Goal: Transaction & Acquisition: Book appointment/travel/reservation

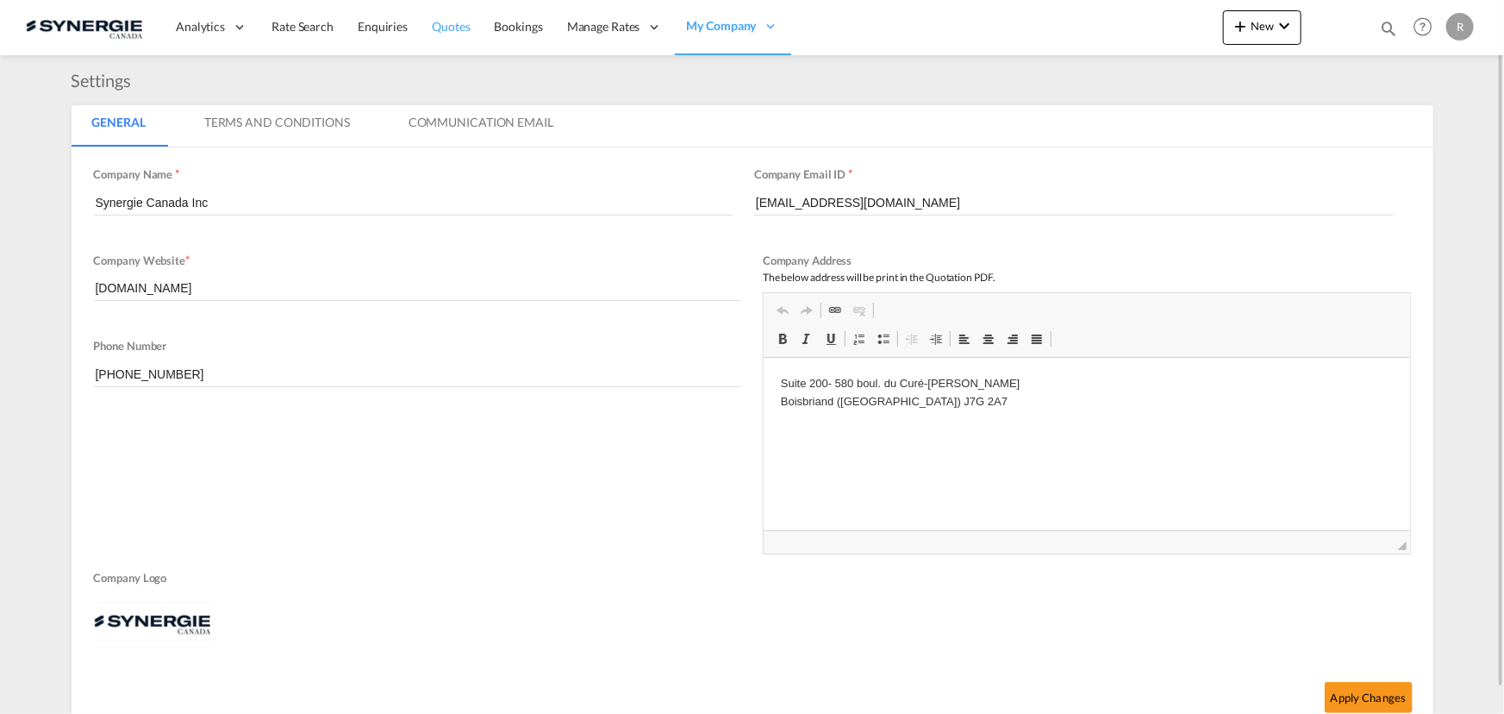
click at [448, 30] on span "Quotes" at bounding box center [451, 26] width 38 height 15
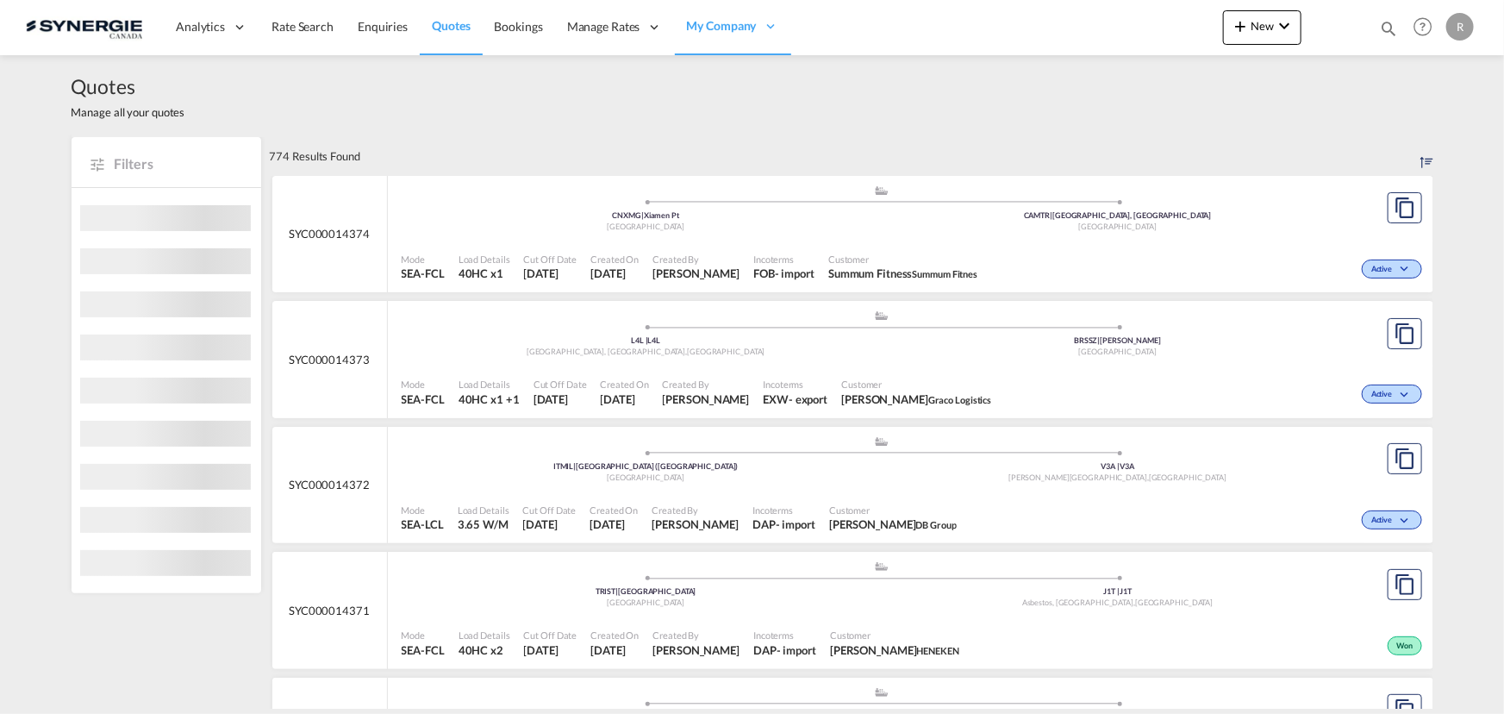
click at [1385, 25] on md-icon "icon-magnify" at bounding box center [1388, 28] width 19 height 19
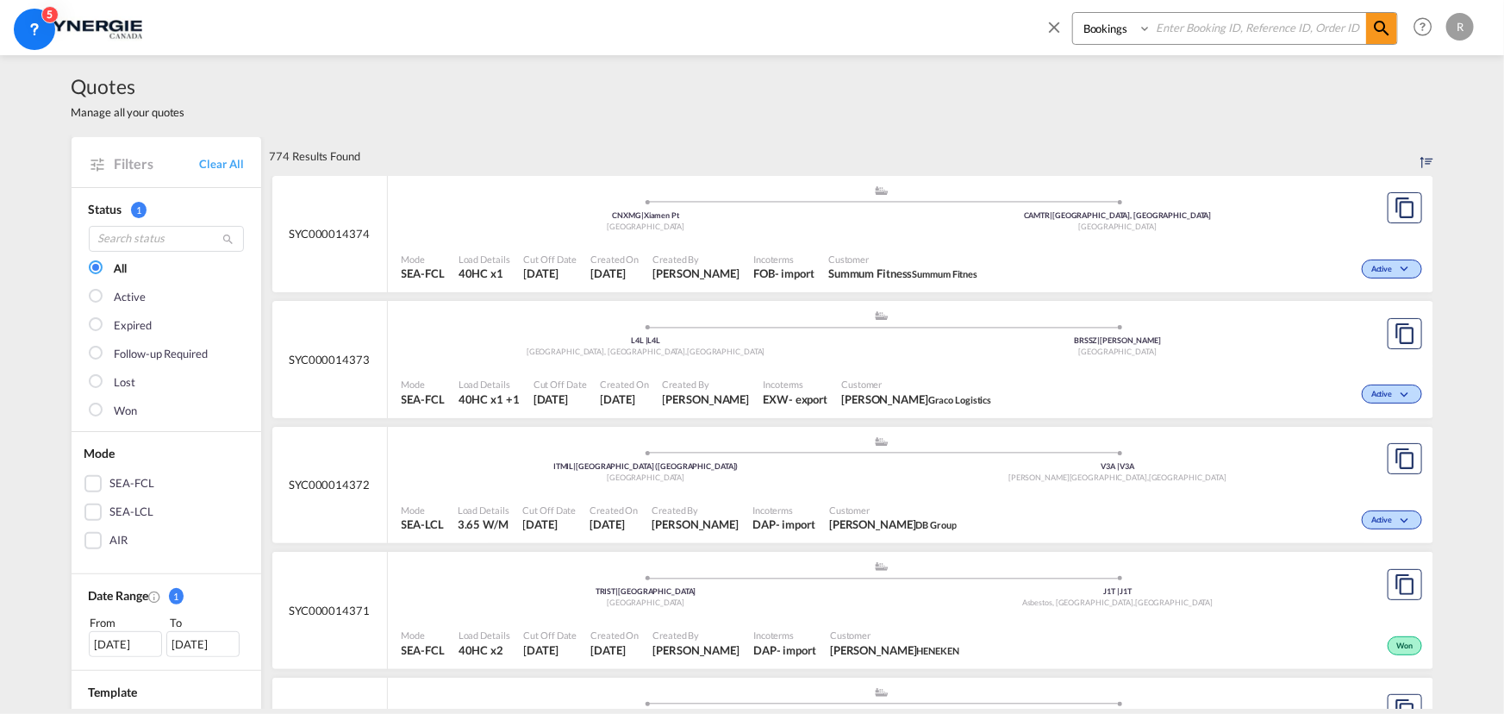
click at [1125, 28] on select "Bookings Quotes Enquiries" at bounding box center [1114, 28] width 82 height 31
select select "Quotes"
click at [1073, 13] on select "Bookings Quotes Enquiries" at bounding box center [1114, 28] width 82 height 31
click at [1207, 26] on input at bounding box center [1259, 28] width 215 height 30
type input "14349"
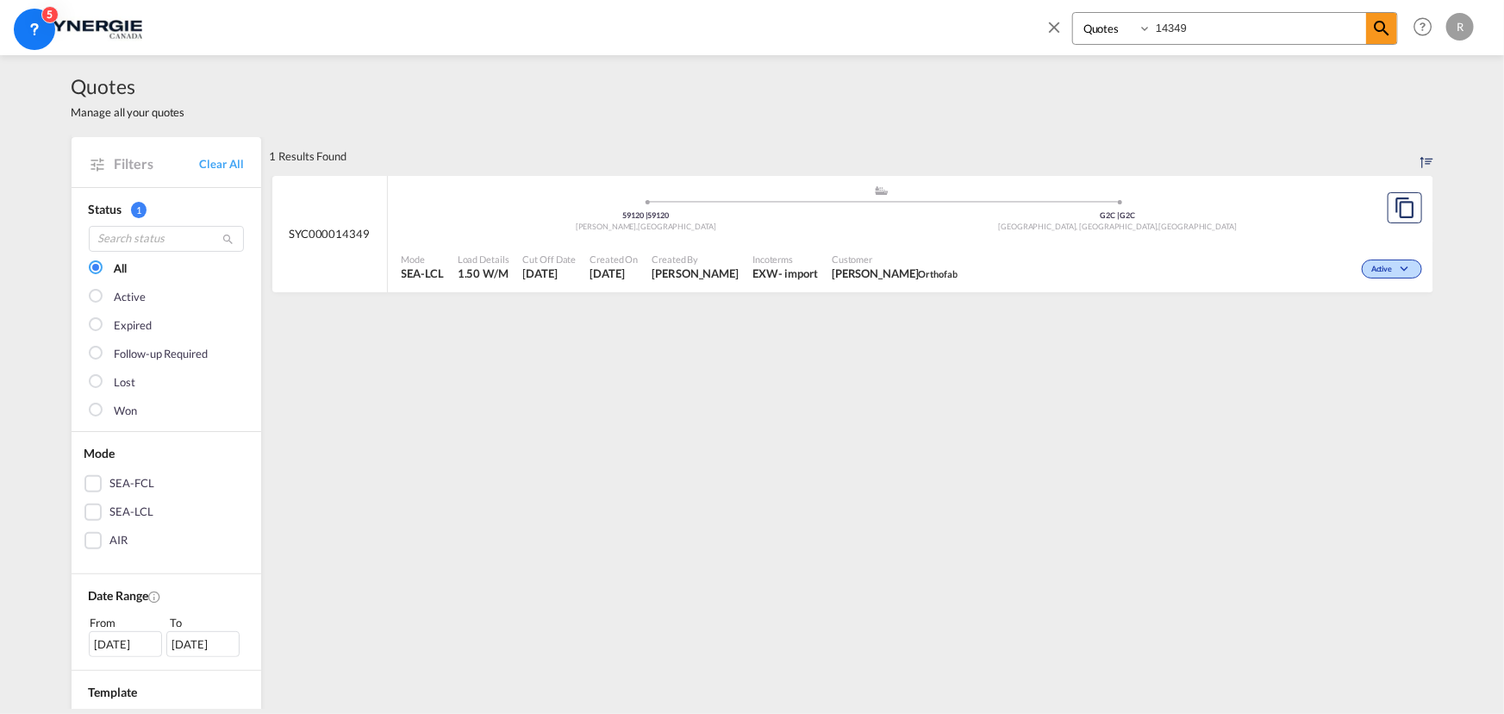
click at [993, 266] on div "Active" at bounding box center [1196, 267] width 462 height 43
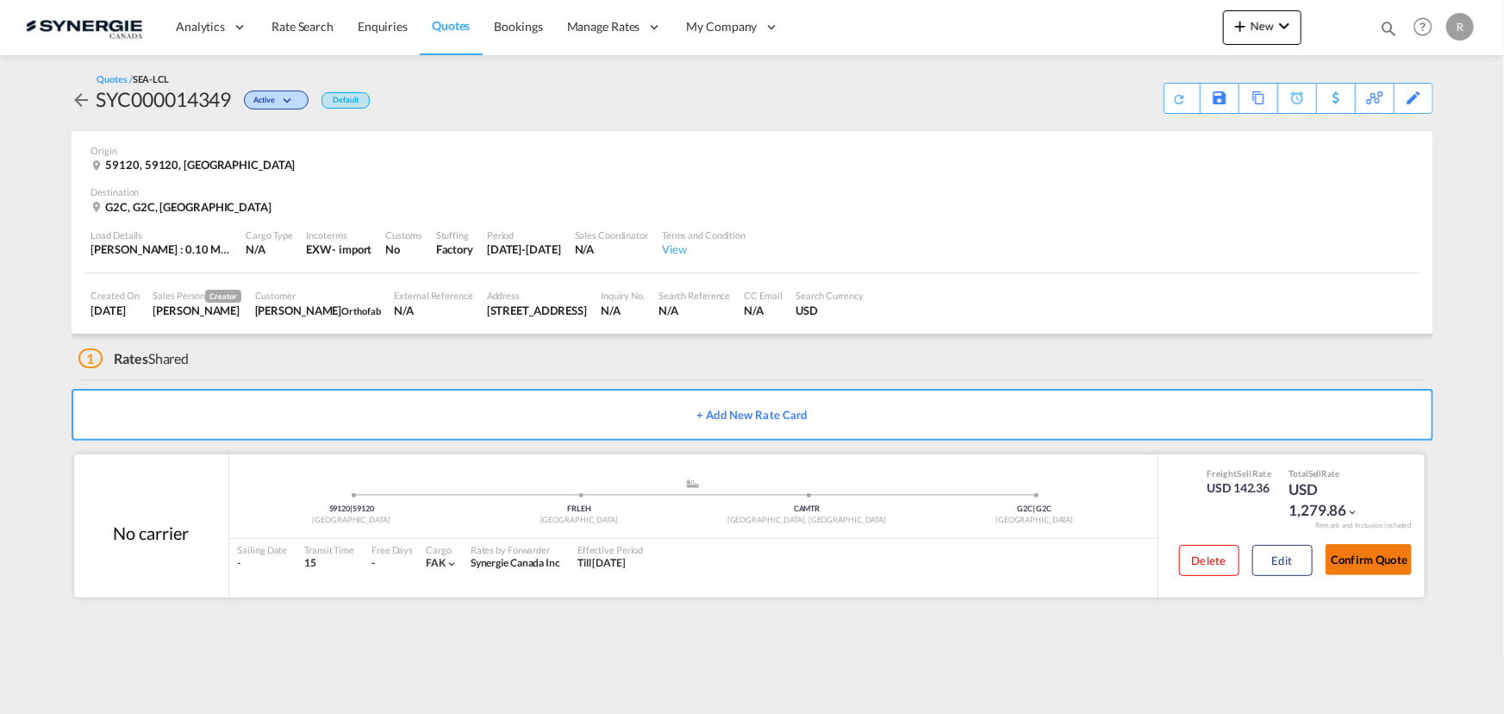
click at [1359, 559] on button "Confirm Quote" at bounding box center [1369, 559] width 86 height 31
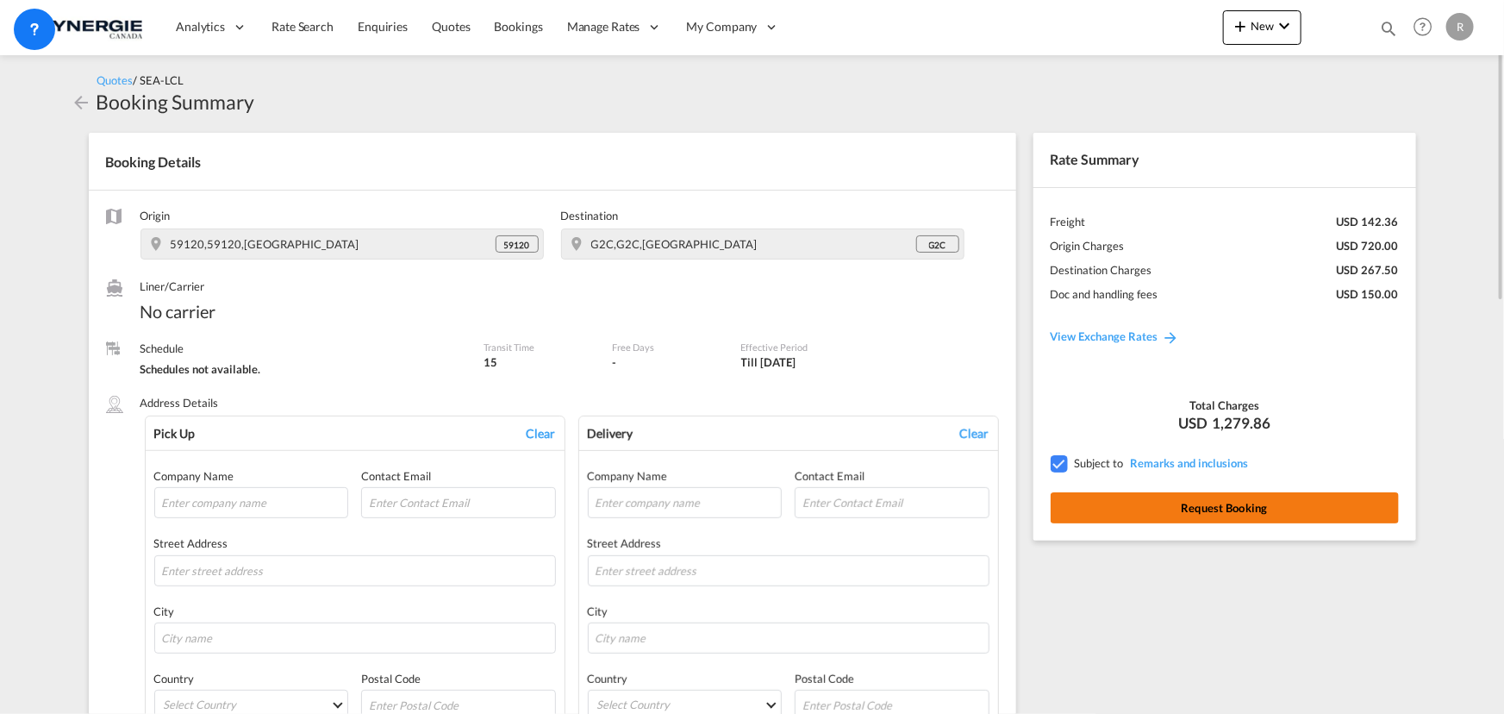
click at [1197, 506] on button "Request Booking" at bounding box center [1225, 507] width 348 height 31
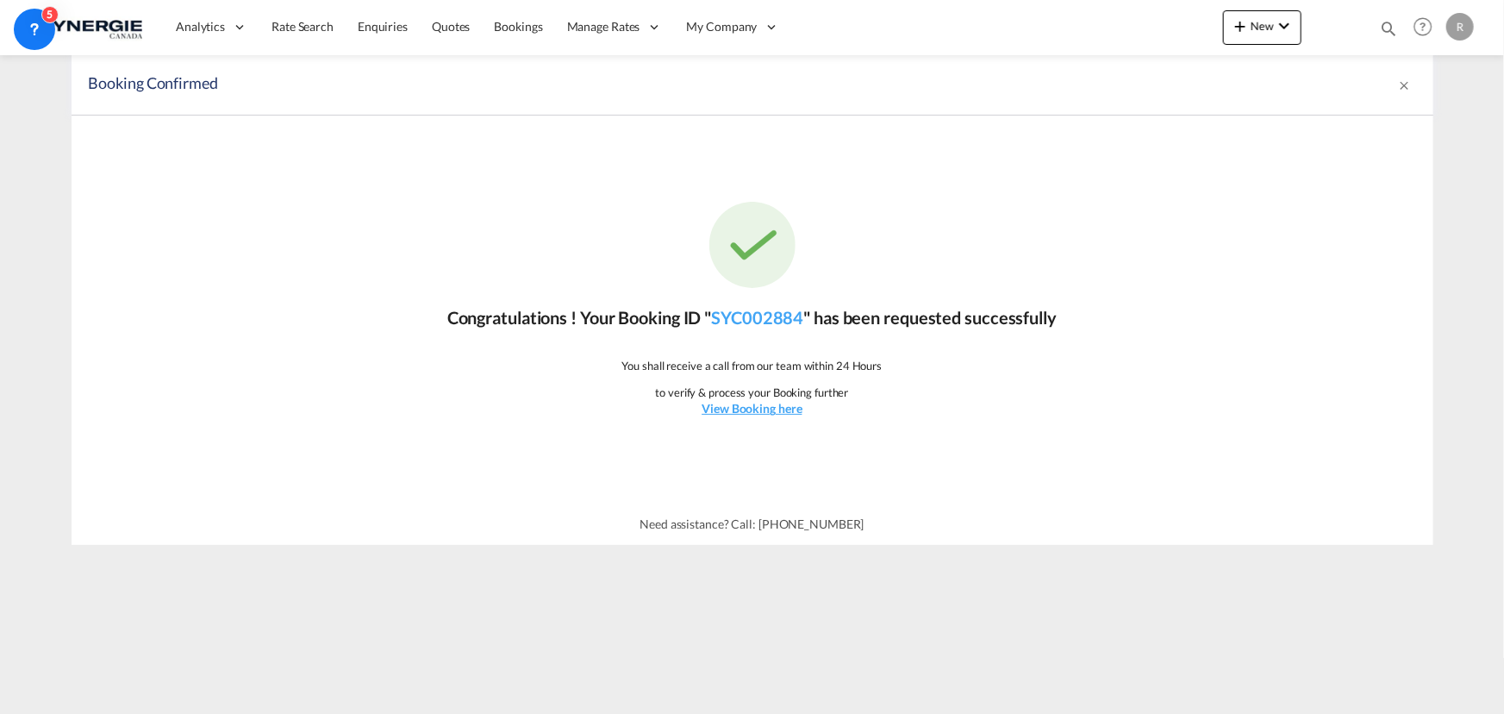
click at [1385, 28] on md-icon "icon-magnify" at bounding box center [1388, 28] width 19 height 19
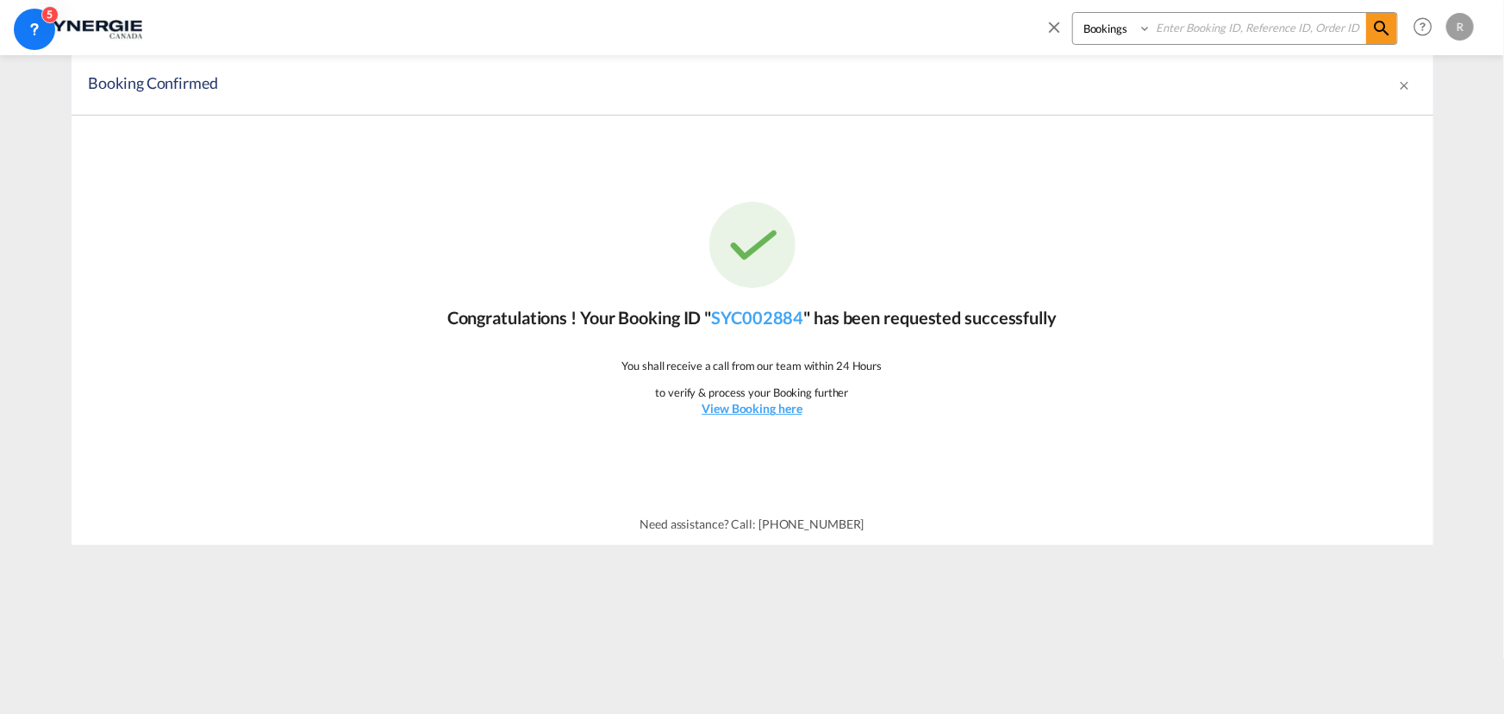
click at [1120, 41] on select "Bookings Quotes Enquiries" at bounding box center [1114, 28] width 82 height 31
select select "Quotes"
click at [1073, 13] on select "Bookings Quotes Enquiries" at bounding box center [1114, 28] width 82 height 31
click at [1194, 27] on input at bounding box center [1259, 28] width 215 height 30
type input "14286"
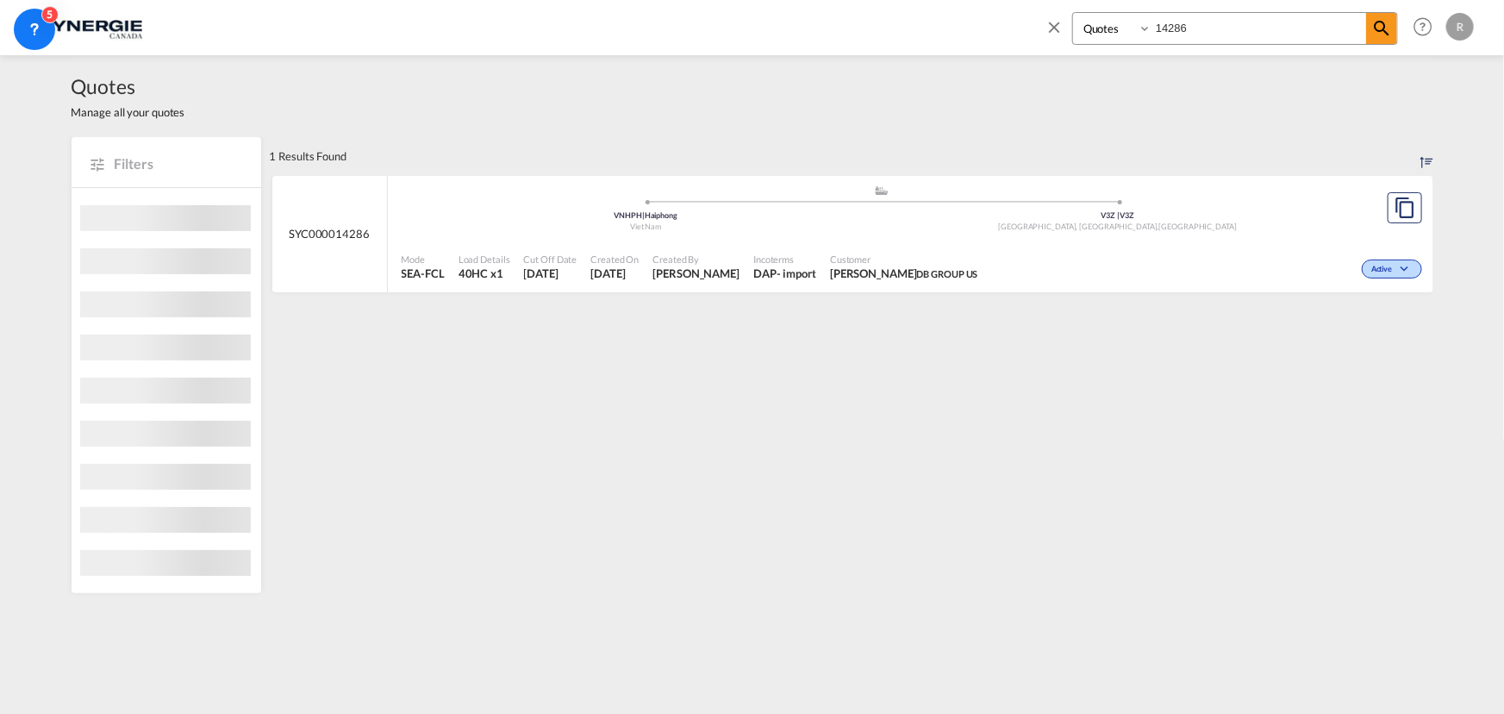
click at [1183, 241] on div "Mode SEA-FCL Load Details 40HC x1 Cut Off Date 22 Aug 2025 Created On 22 Aug 20…" at bounding box center [911, 267] width 1046 height 52
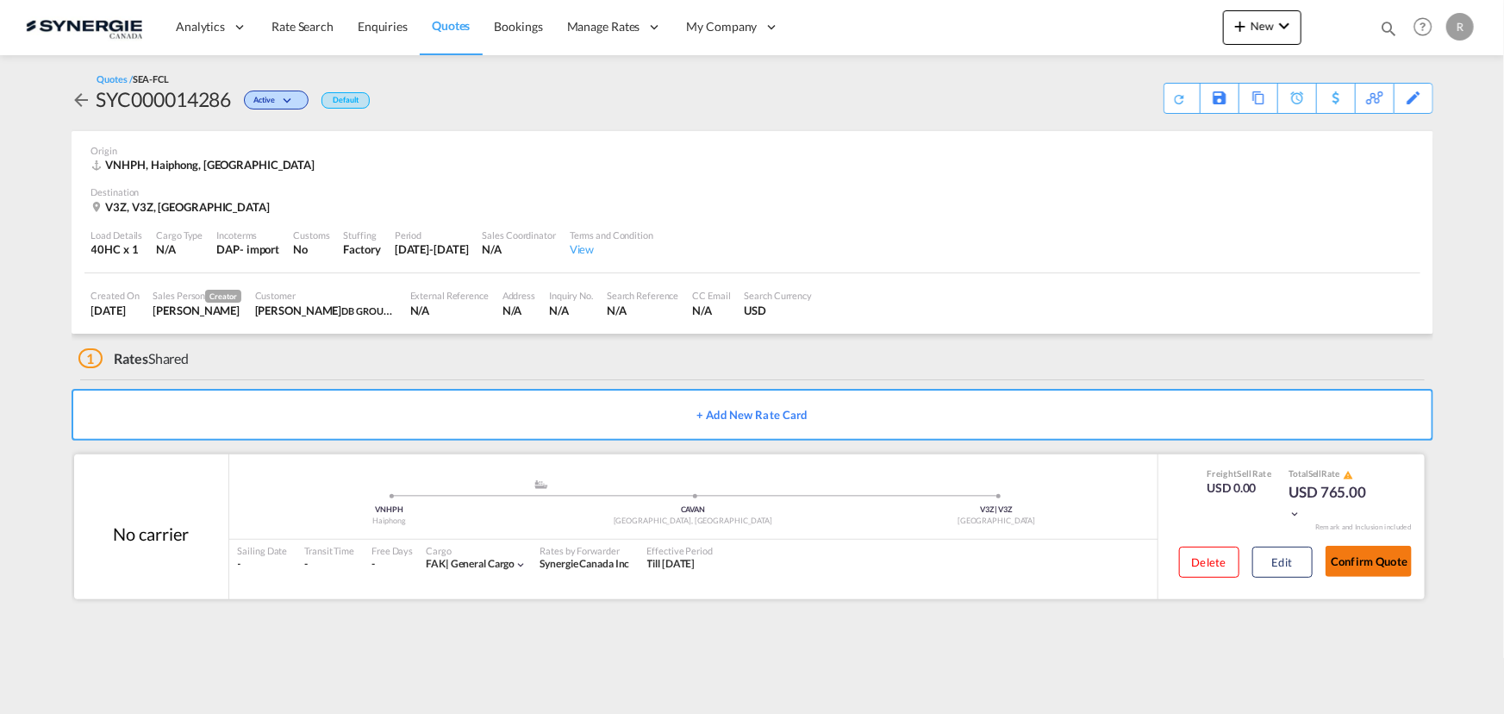
click at [1338, 567] on button "Confirm Quote" at bounding box center [1369, 561] width 86 height 31
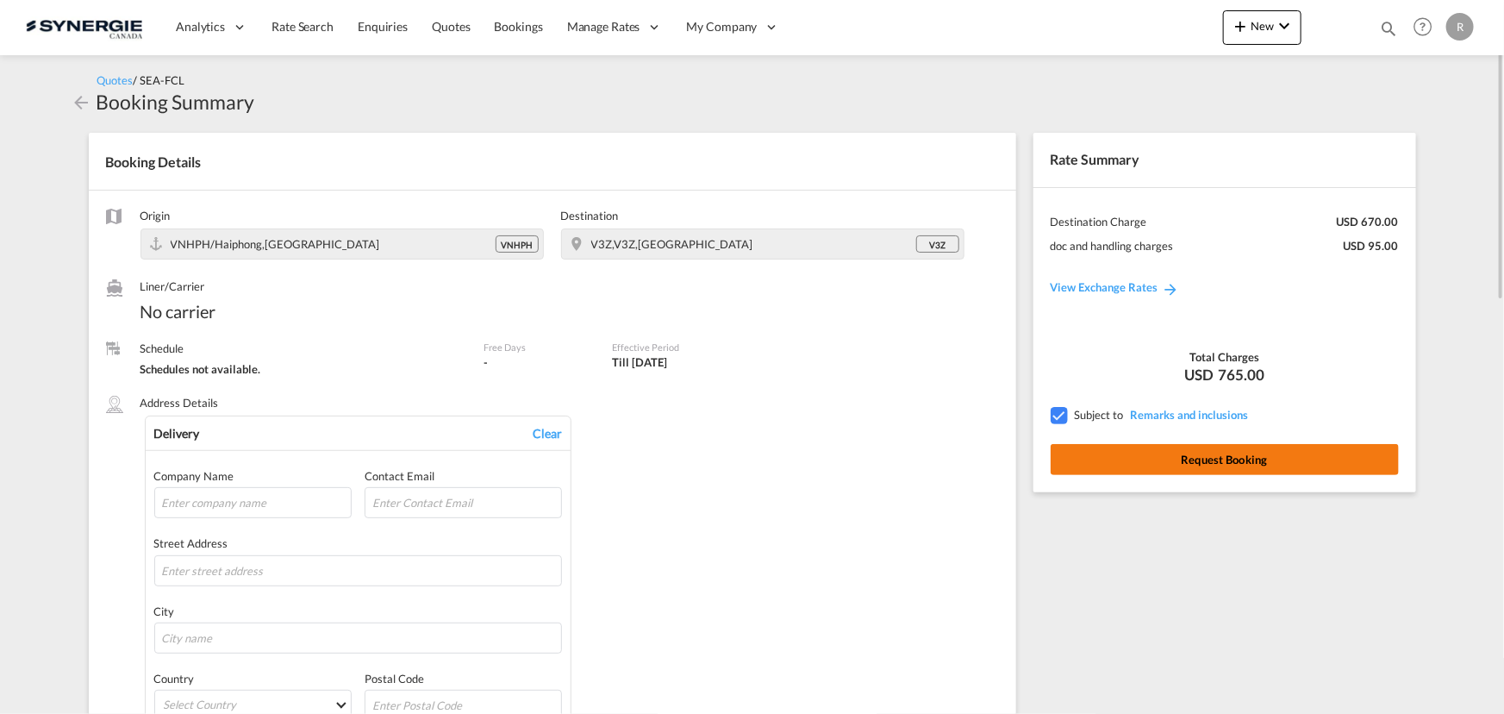
click at [1235, 460] on button "Request Booking" at bounding box center [1225, 459] width 348 height 31
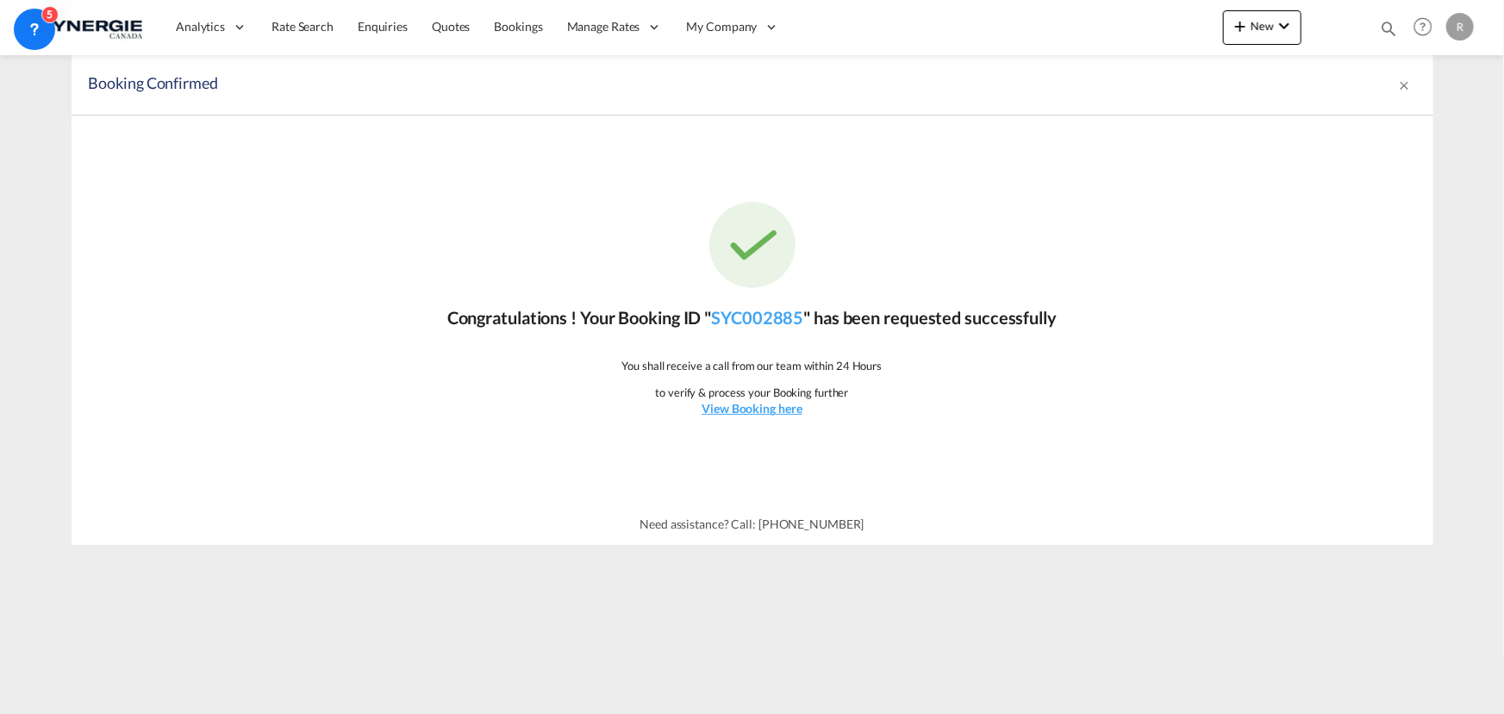
click at [1382, 28] on md-icon "icon-magnify" at bounding box center [1388, 28] width 19 height 19
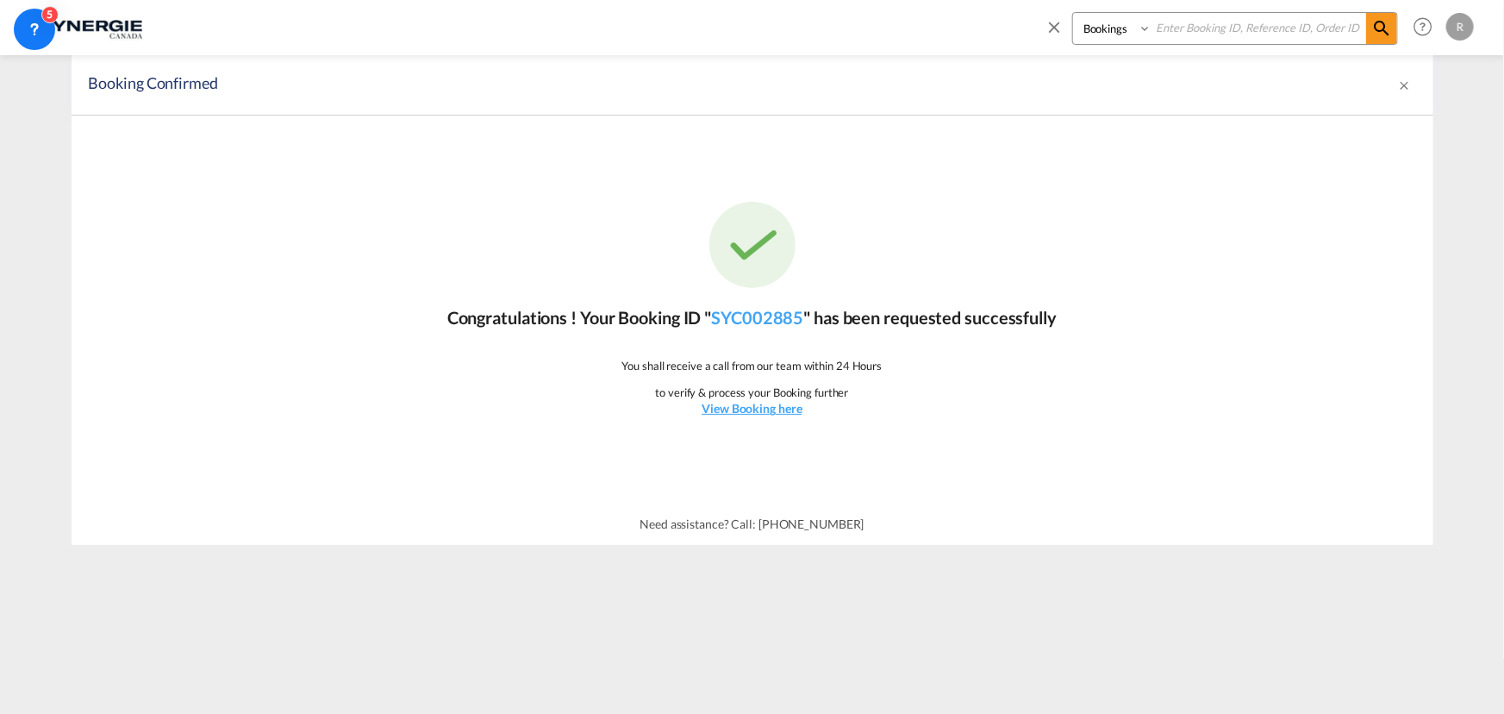
click at [1121, 36] on select "Bookings Quotes Enquiries" at bounding box center [1114, 28] width 82 height 31
select select "Quotes"
click at [1073, 13] on select "Bookings Quotes Enquiries" at bounding box center [1114, 28] width 82 height 31
click at [1224, 23] on input at bounding box center [1259, 28] width 215 height 30
type input "14103"
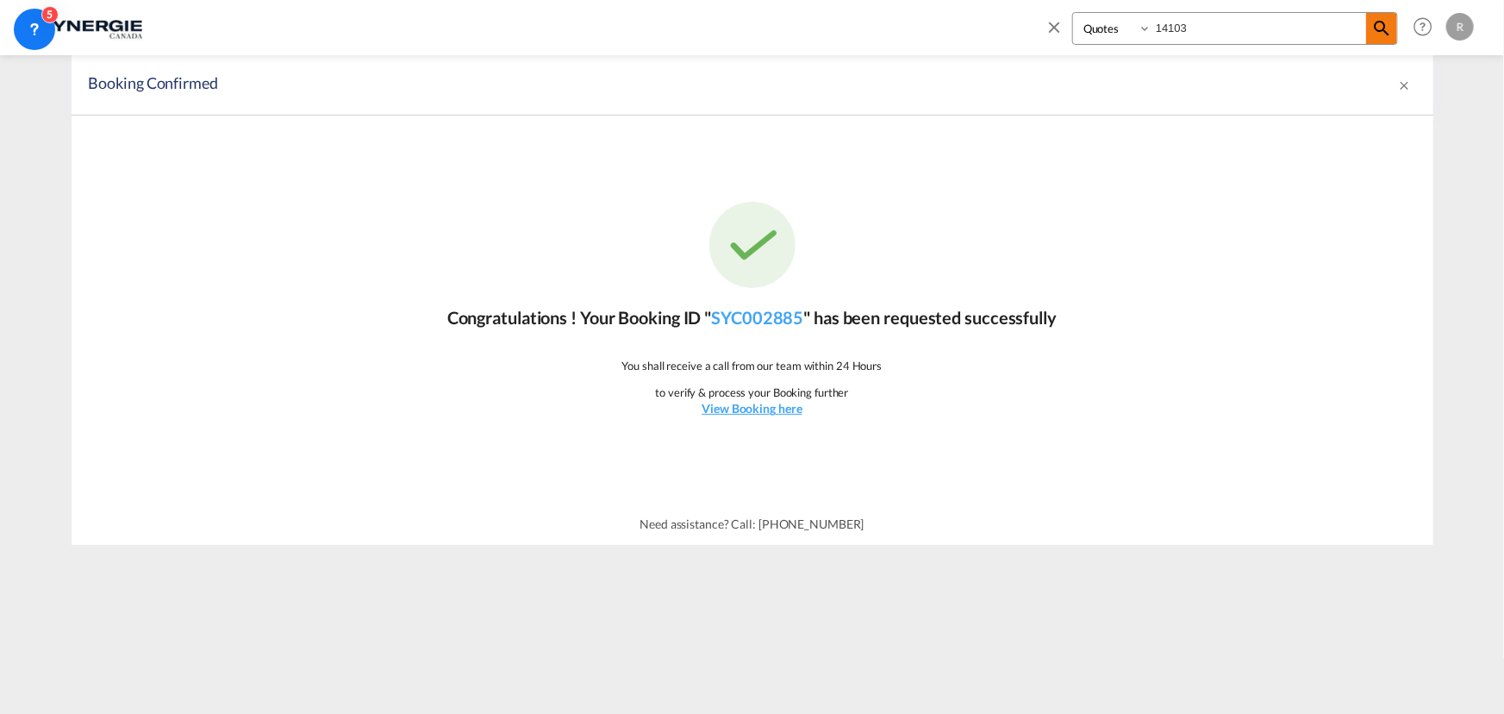
click at [1385, 34] on md-icon "icon-magnify" at bounding box center [1382, 28] width 21 height 21
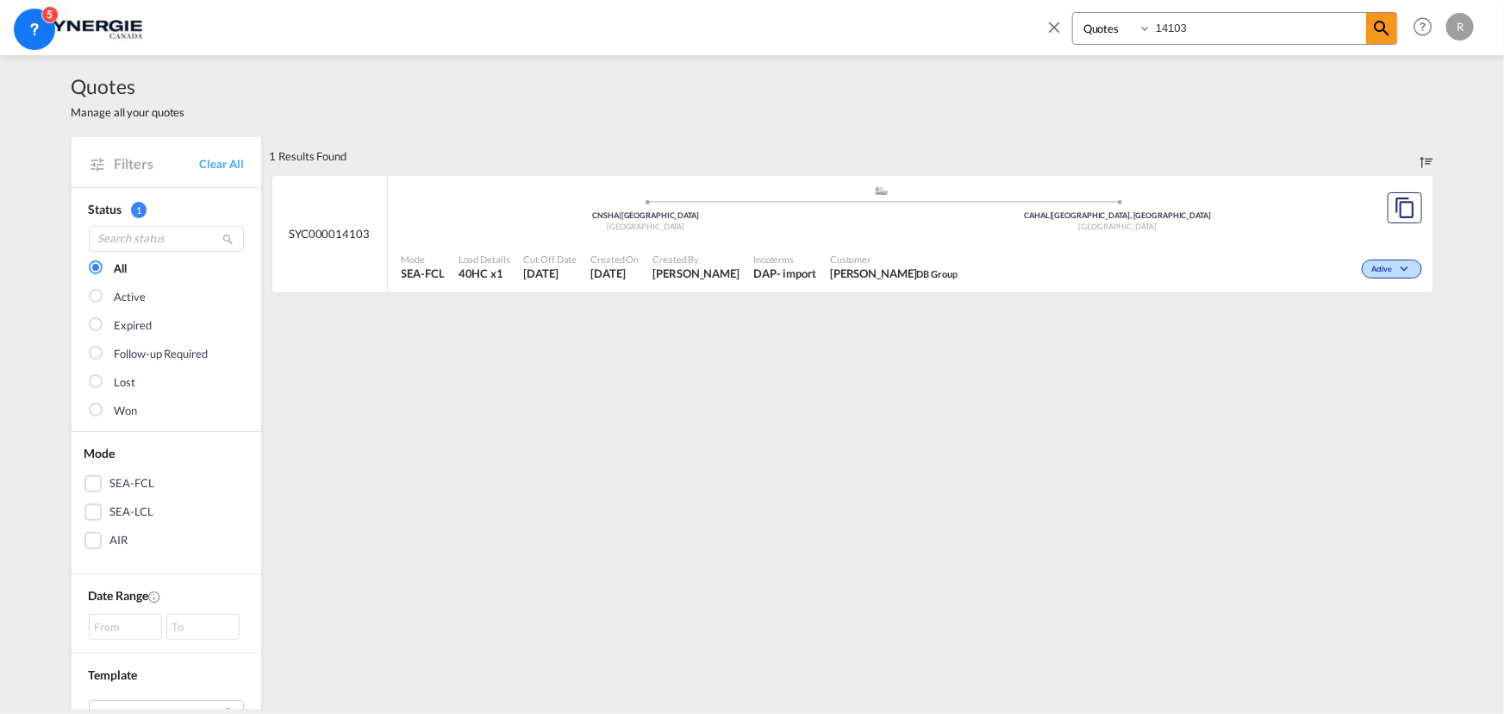
click at [991, 235] on div ".a{fill:#aaa8ad;} .a{fill:#aaa8ad;} CNSHA | Shanghai China CAHAL | Halifax, NS …" at bounding box center [882, 212] width 961 height 56
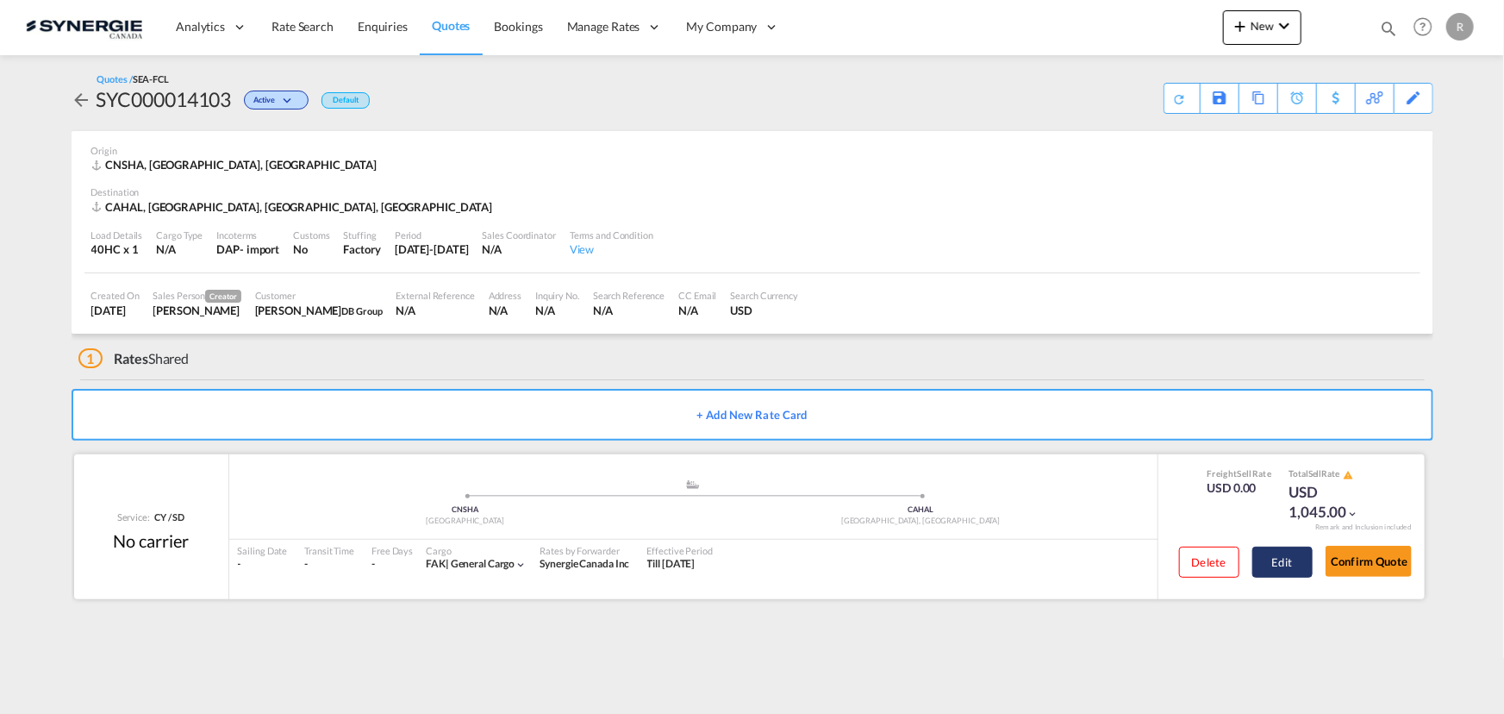
click at [1279, 560] on button "Edit" at bounding box center [1283, 562] width 60 height 31
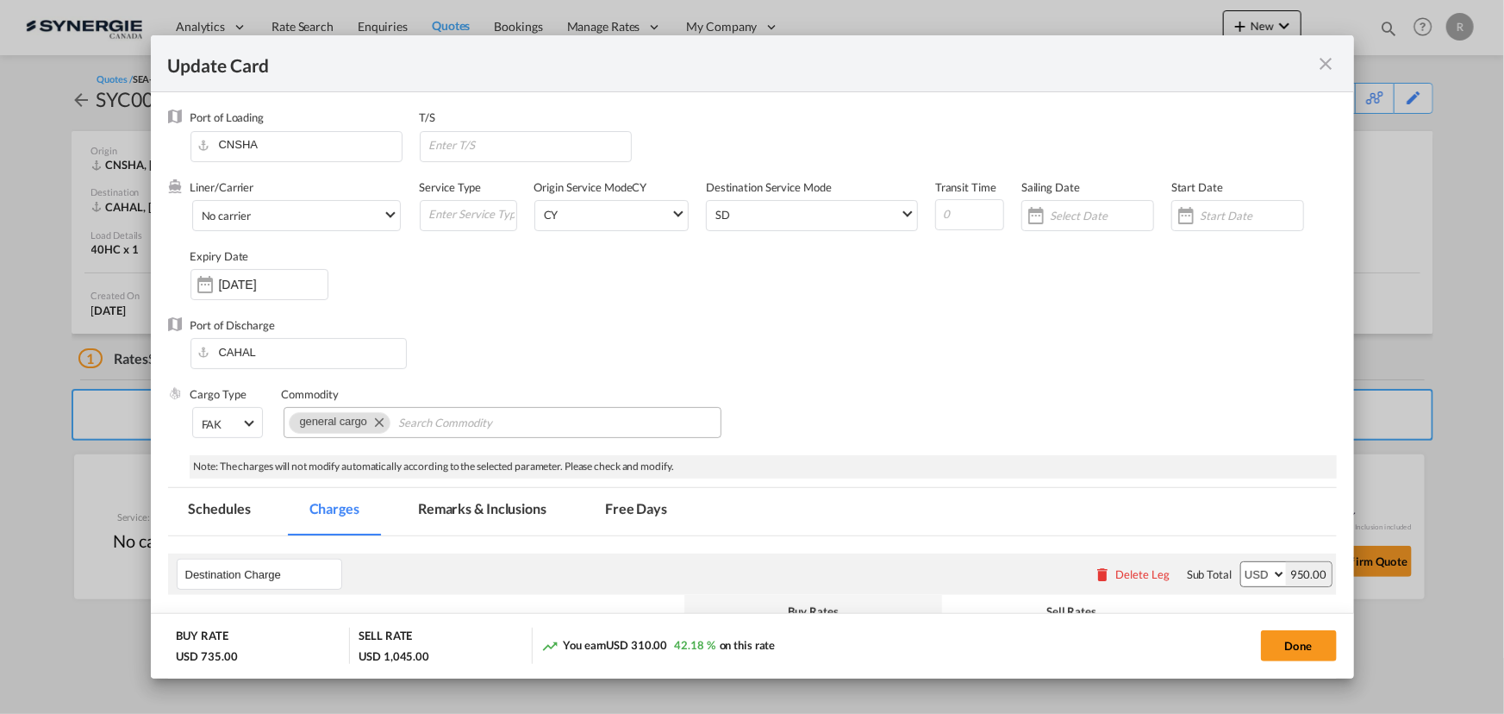
select select "per container"
select select "per B/L"
select select "per container"
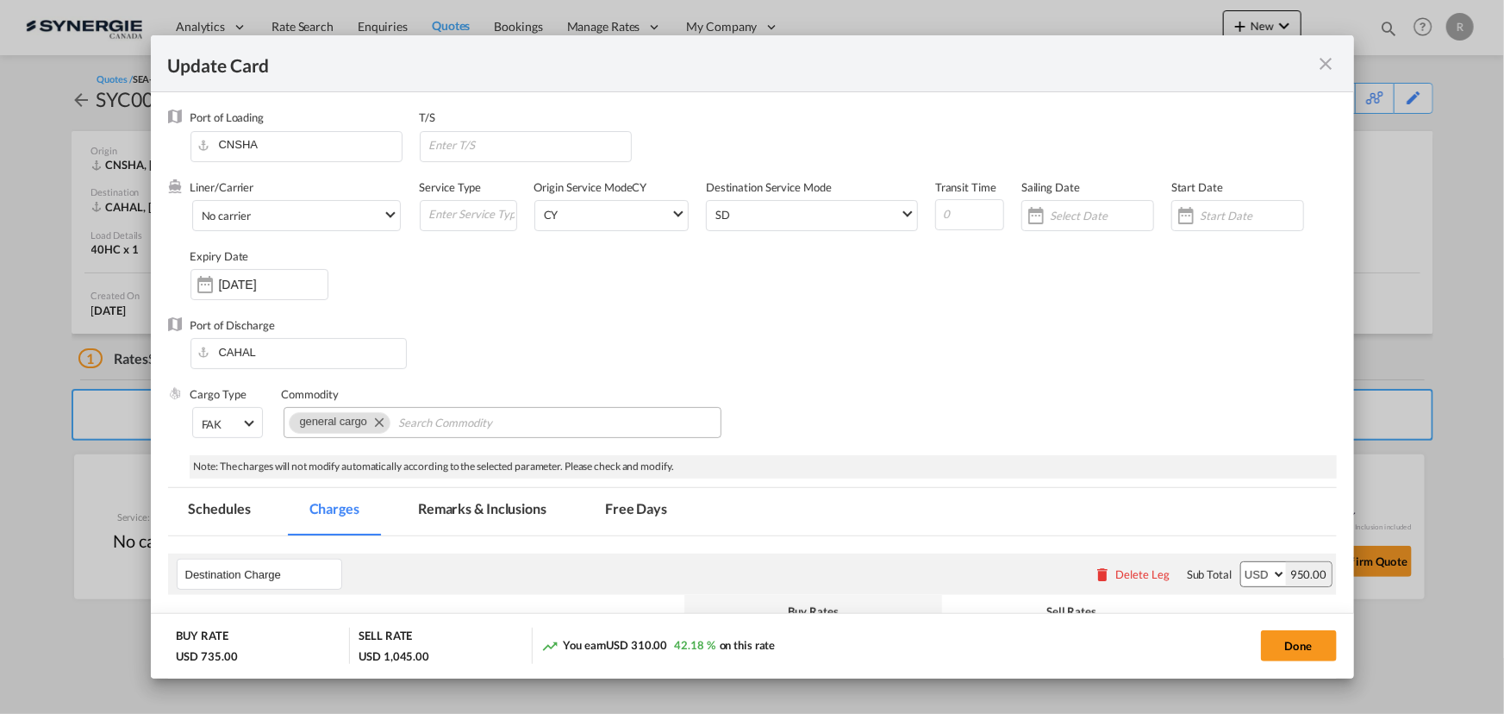
select select "per shipment"
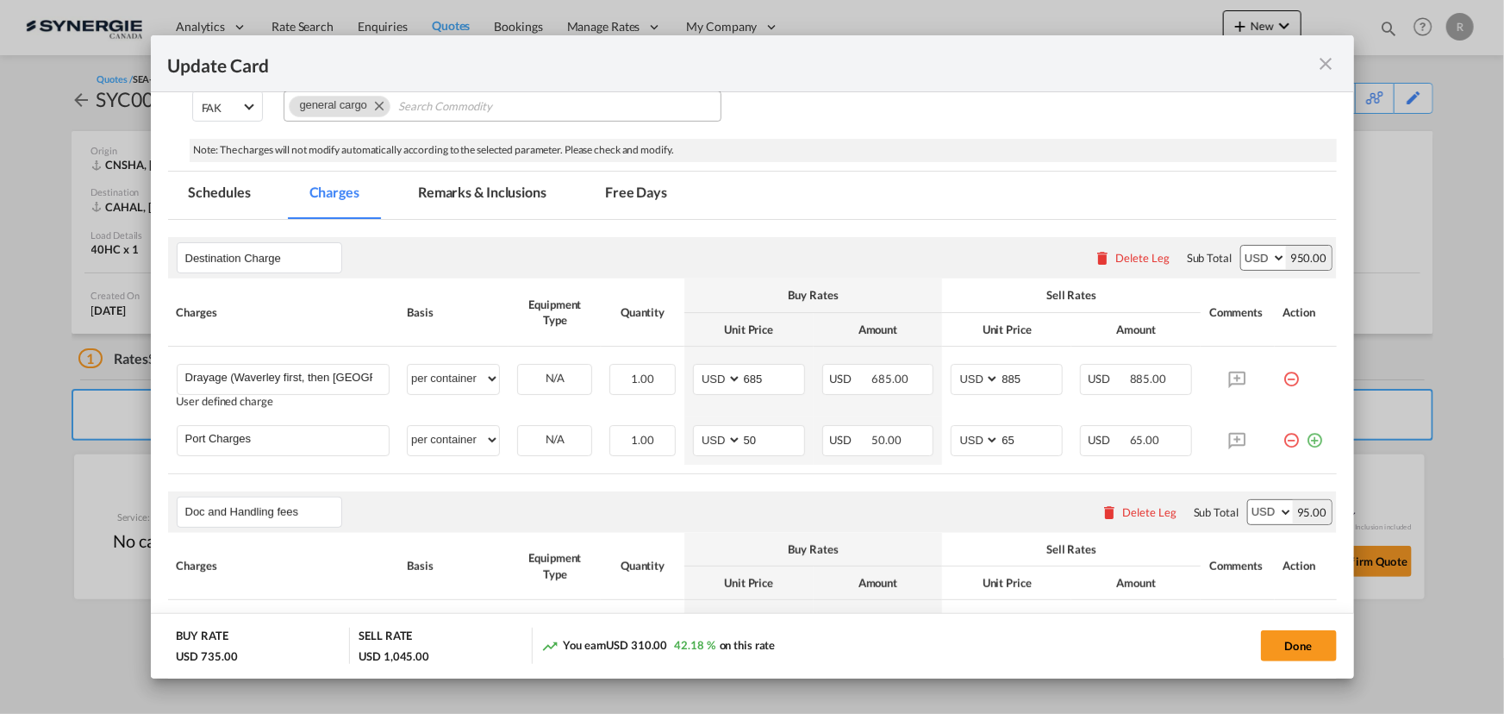
scroll to position [273, 0]
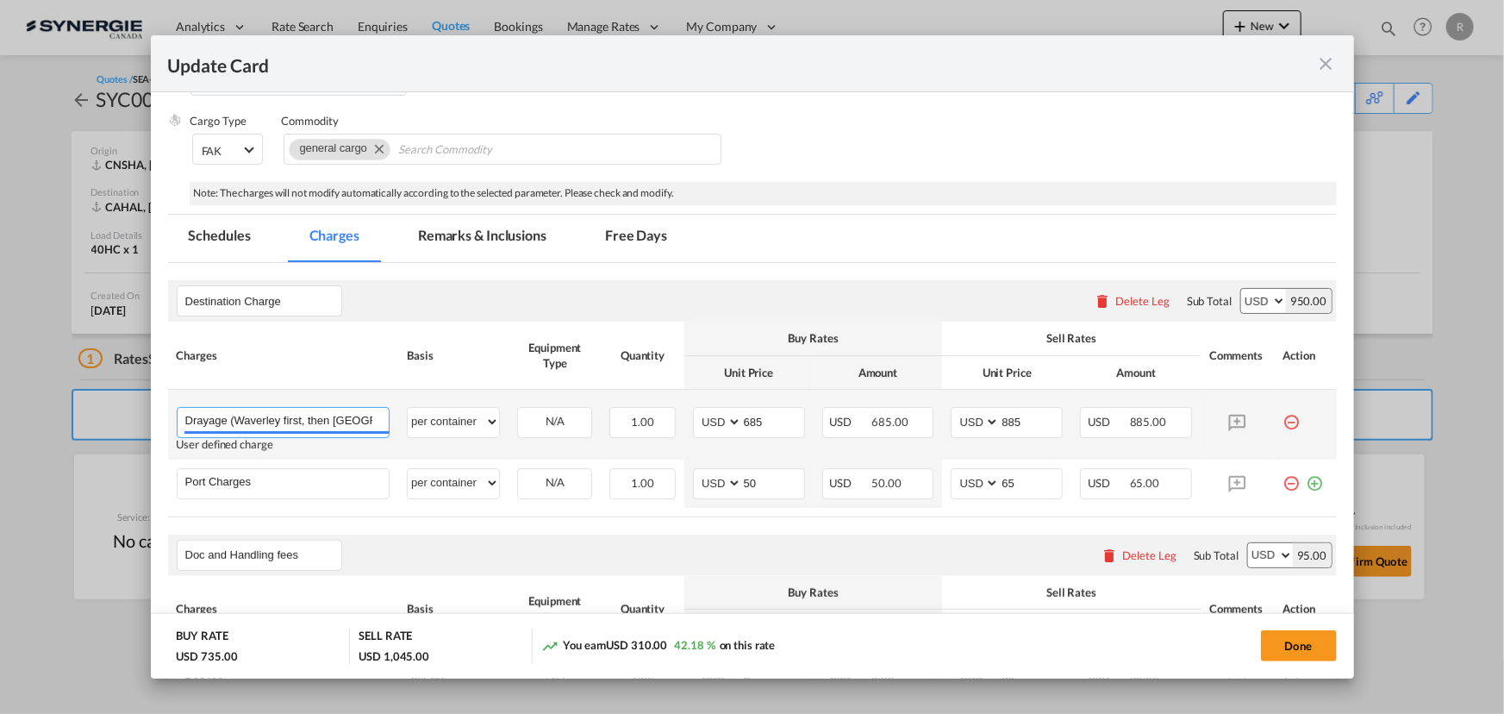
click at [369, 419] on input "Drayage (Waverley first, then Bridgewater)" at bounding box center [287, 421] width 204 height 26
click at [288, 426] on input "Drayage (Waverley first, then Bridgewater)" at bounding box center [287, 421] width 204 height 26
type input "Drayage and deadrun to Waverley"
drag, startPoint x: 704, startPoint y: 409, endPoint x: 677, endPoint y: 404, distance: 27.1
click at [677, 404] on tr "Drayage and deadrun to Waverley Please Enter User Defined Charges Cannot Be Pub…" at bounding box center [752, 425] width 1169 height 70
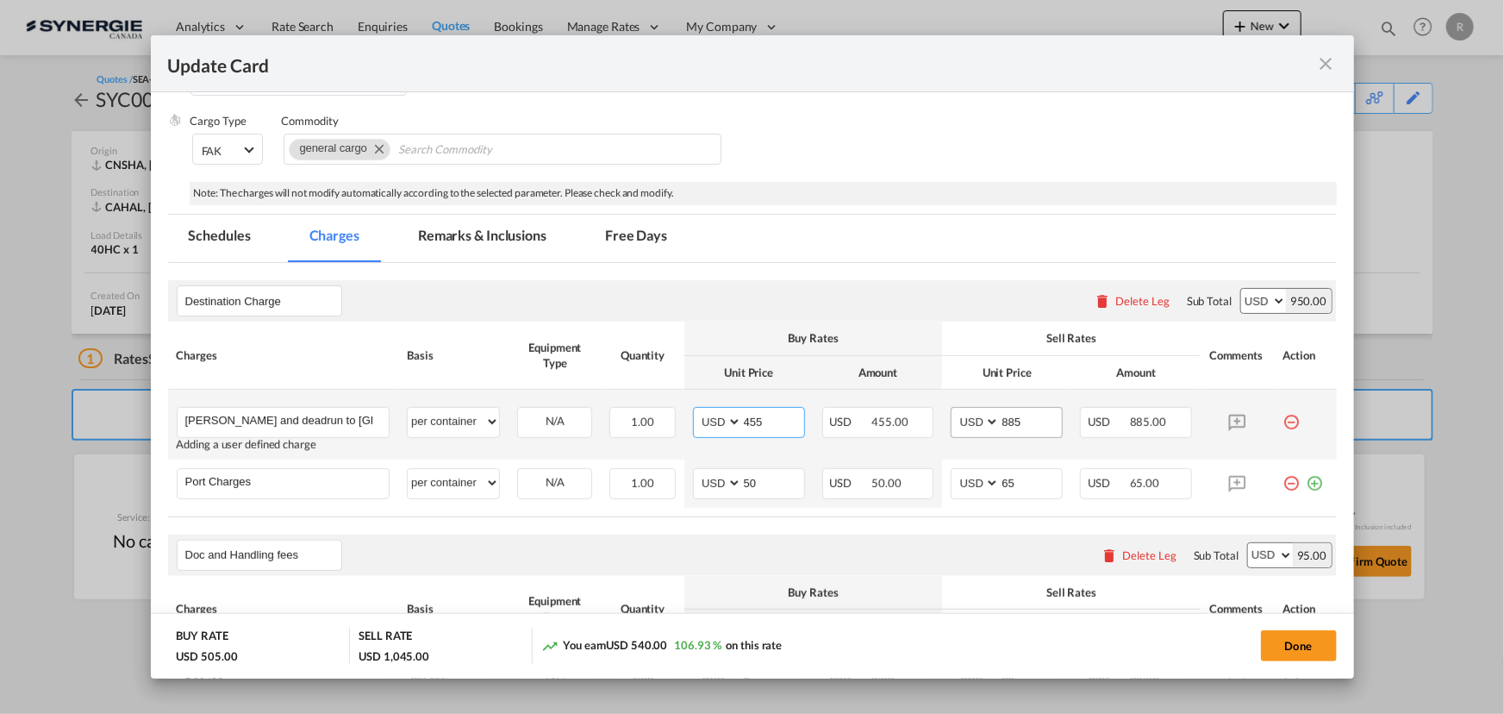
type input "455"
drag, startPoint x: 1031, startPoint y: 422, endPoint x: 940, endPoint y: 411, distance: 92.0
click at [955, 416] on md-input-container "AED AFN ALL AMD ANG AOA ARS AUD AWG AZN BAM BBD BDT BGN BHD BIF BMD BND BOB BRL…" at bounding box center [1007, 422] width 112 height 31
type input "530"
click at [1307, 485] on md-icon "icon-plus-circle-outline green-400-fg" at bounding box center [1315, 476] width 17 height 17
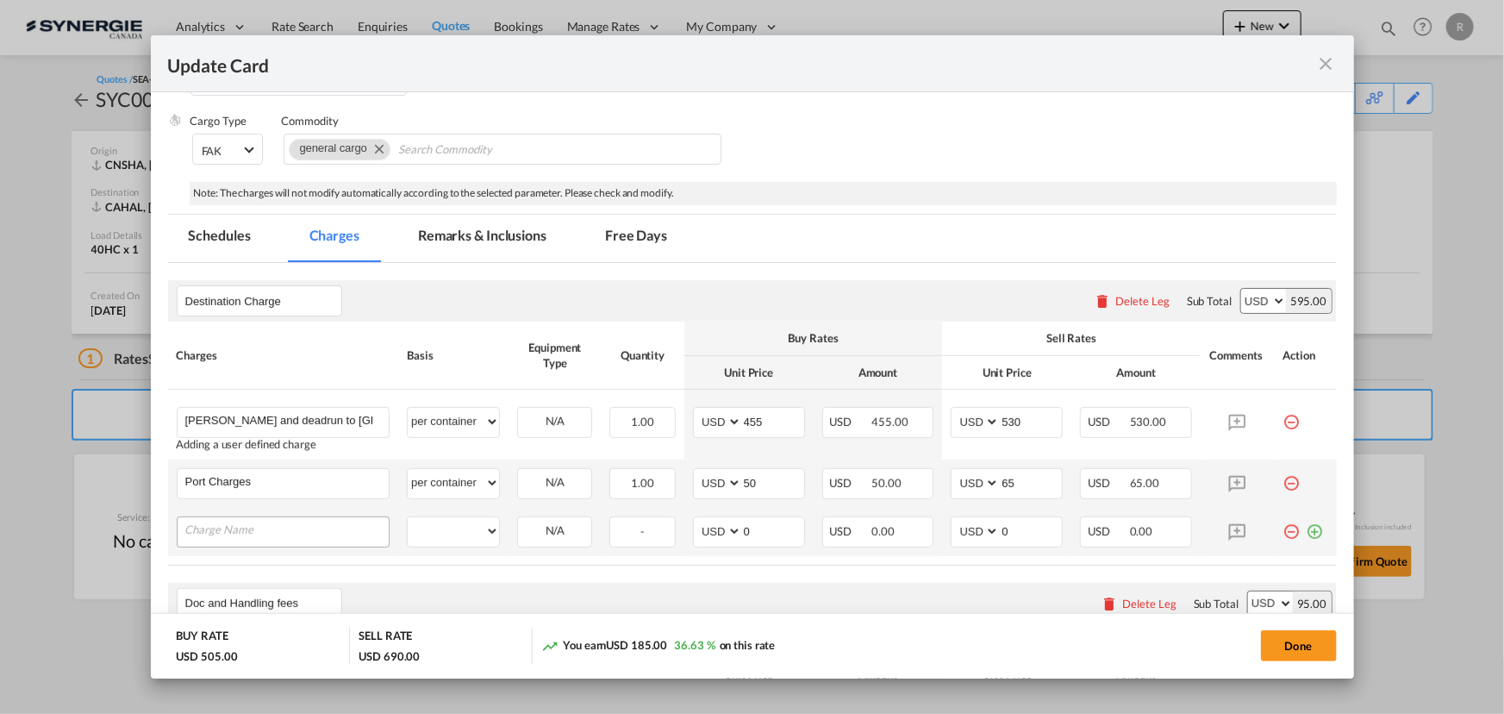
click at [327, 532] on input "Charge Name" at bounding box center [287, 530] width 204 height 26
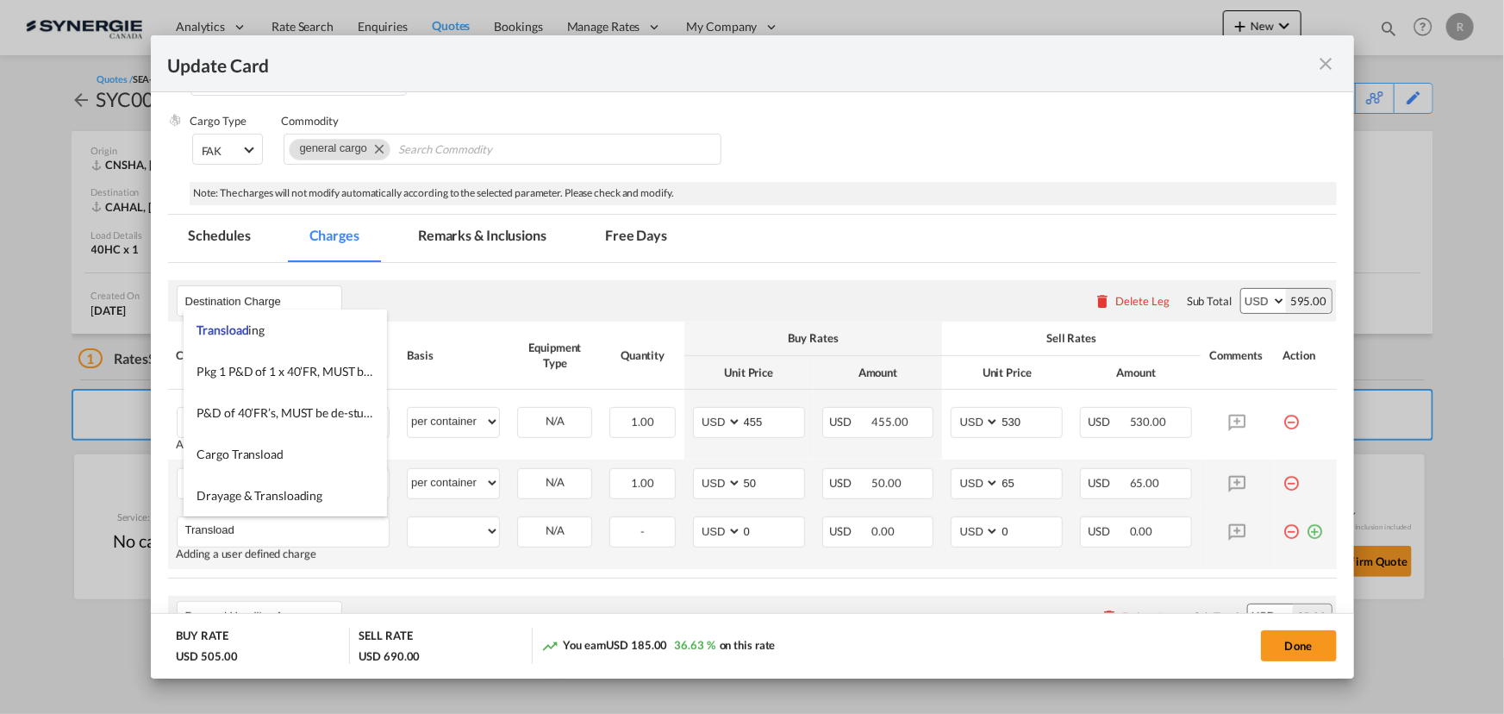
type input "Transload"
click at [1307, 534] on md-icon "icon-plus-circle-outline green-400-fg" at bounding box center [1315, 524] width 17 height 17
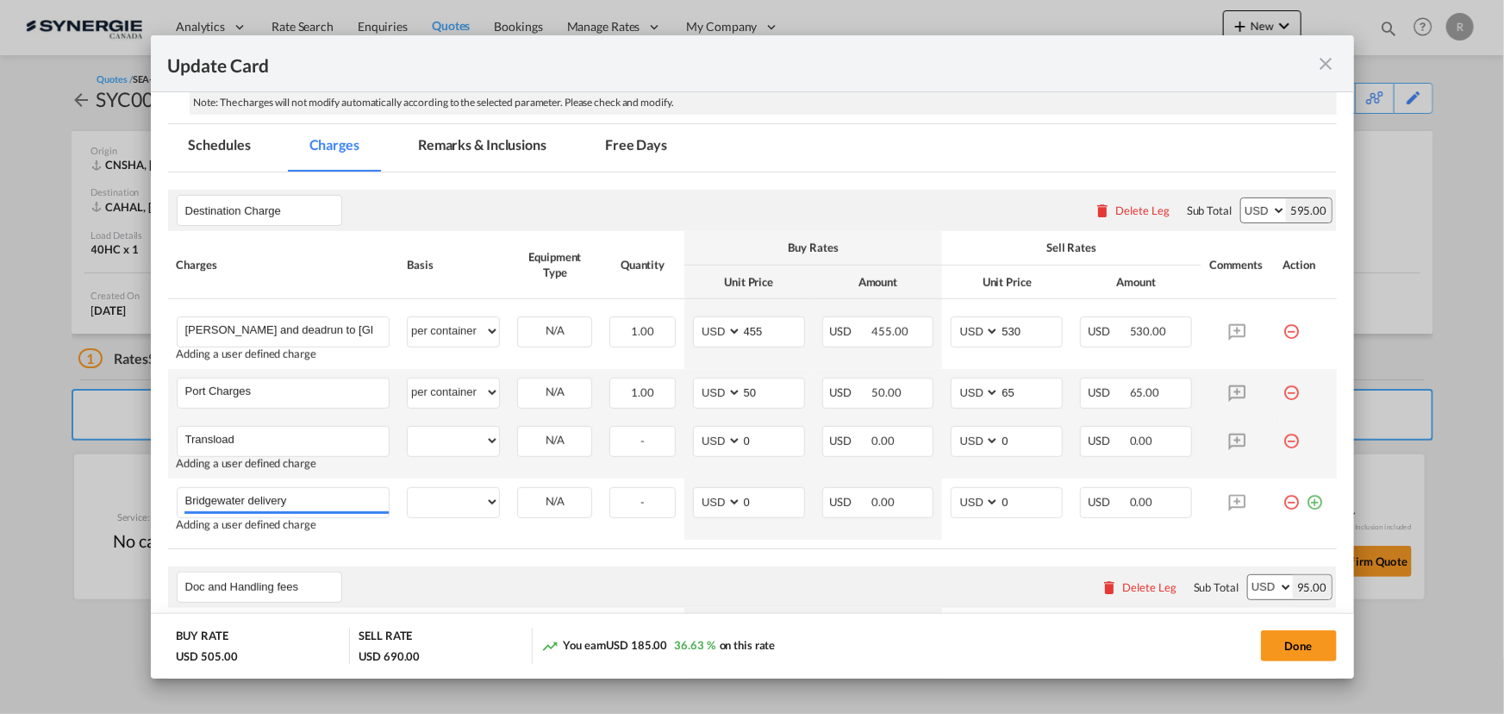
scroll to position [430, 0]
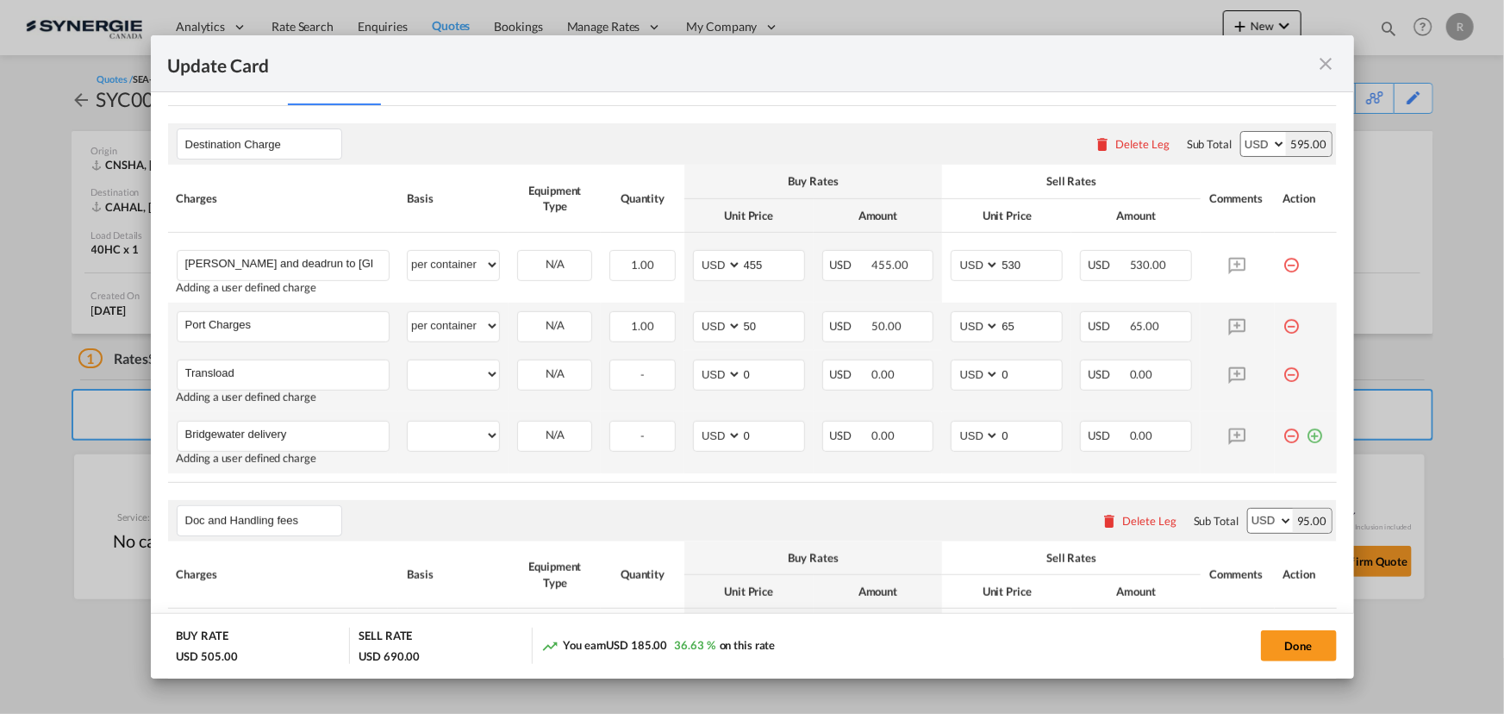
type input "Bridgewater delivery"
click at [1310, 438] on md-icon "icon-plus-circle-outline green-400-fg" at bounding box center [1315, 429] width 17 height 17
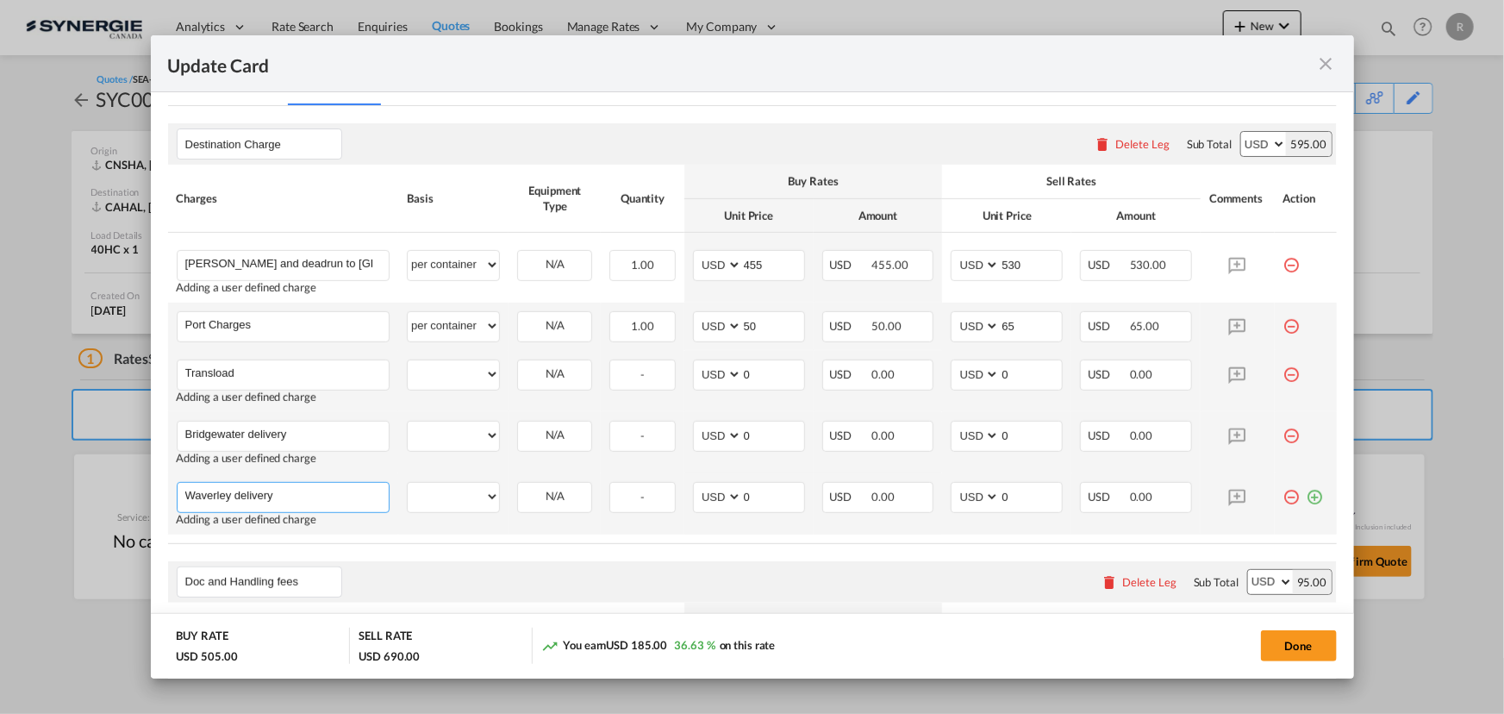
type input "Waverley delivery"
click at [1307, 497] on md-icon "icon-plus-circle-outline green-400-fg" at bounding box center [1315, 490] width 17 height 17
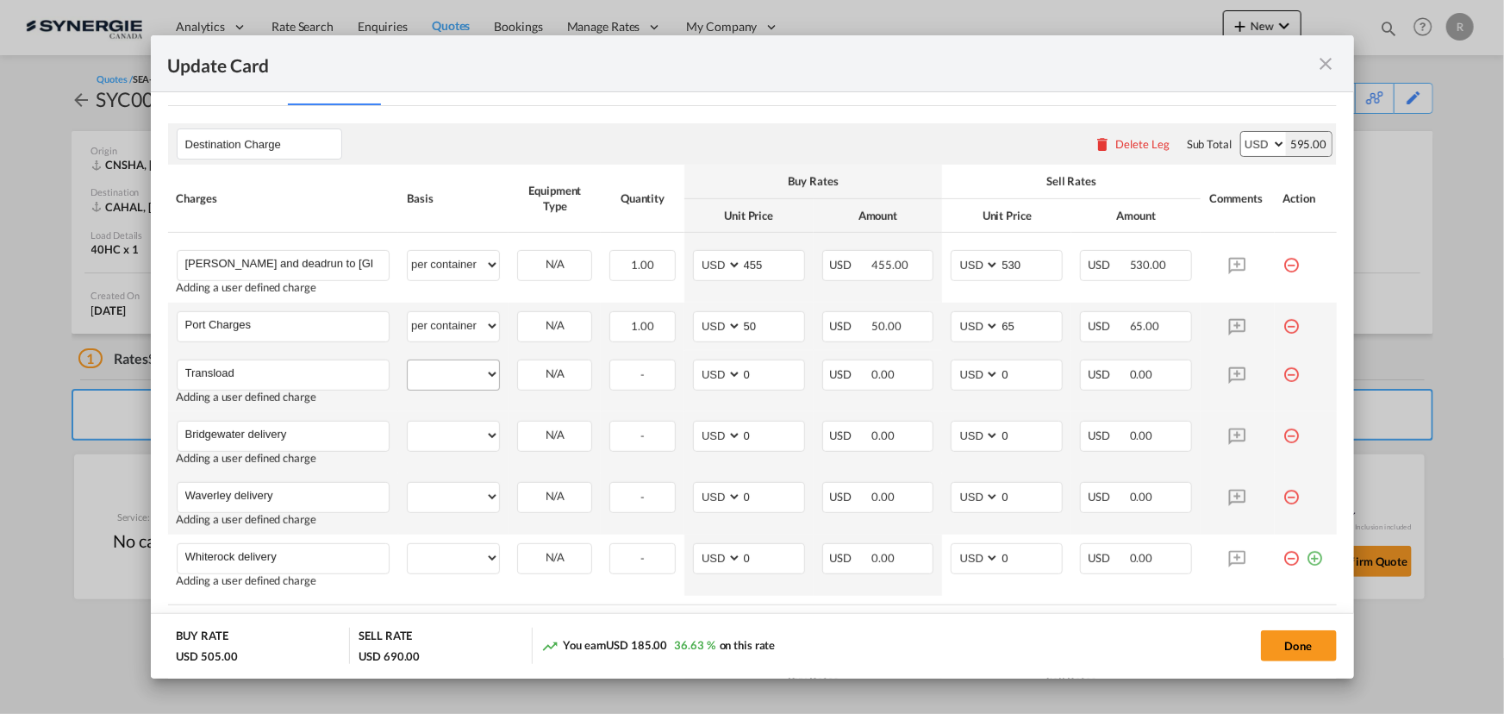
type input "Whiterock delivery"
click at [459, 378] on select "per equipment per container per B/L per shipping bill per shipment per pallet p…" at bounding box center [453, 374] width 91 height 28
select select "per shipment"
click at [408, 360] on select "per equipment per container per B/L per shipping bill per shipment per pallet p…" at bounding box center [453, 374] width 91 height 28
click at [456, 440] on select "per equipment per container per B/L per shipping bill per shipment per pallet p…" at bounding box center [453, 436] width 91 height 28
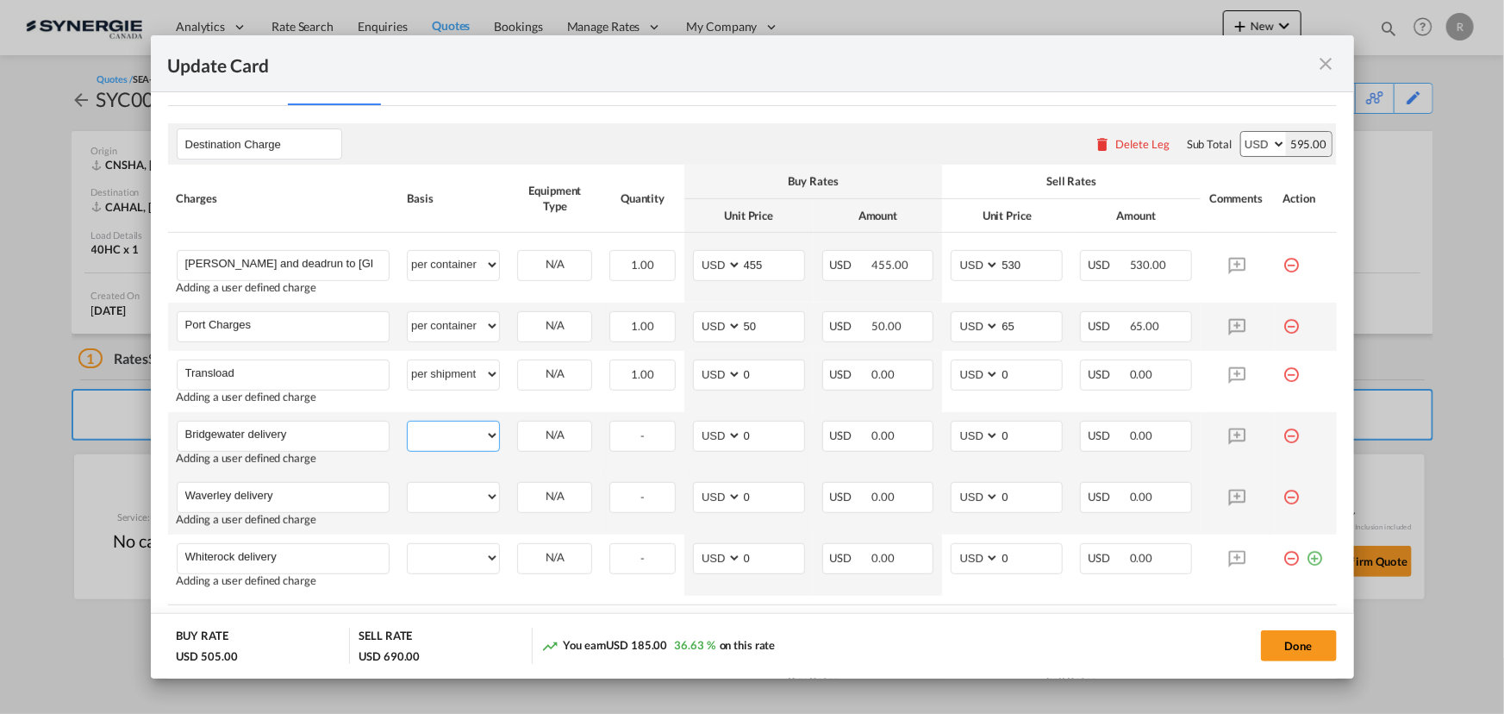
select select "per shipment"
click at [408, 422] on select "per equipment per container per B/L per shipping bill per shipment per pallet p…" at bounding box center [453, 436] width 91 height 28
drag, startPoint x: 463, startPoint y: 499, endPoint x: 460, endPoint y: 484, distance: 15.9
click at [463, 499] on select "per equipment per container per B/L per shipping bill per shipment per pallet p…" at bounding box center [453, 497] width 91 height 28
select select "per shipment"
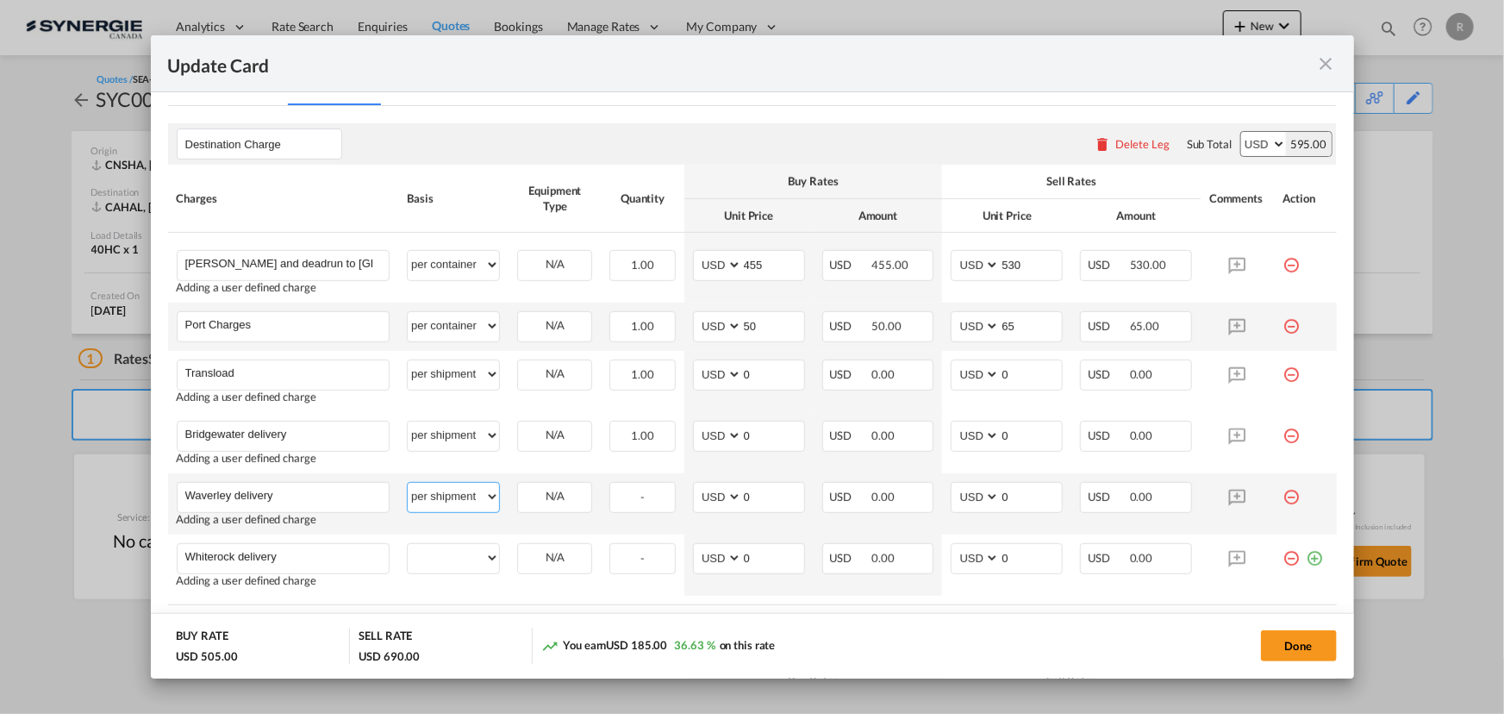
click at [408, 483] on select "per equipment per container per B/L per shipping bill per shipment per pallet p…" at bounding box center [453, 497] width 91 height 28
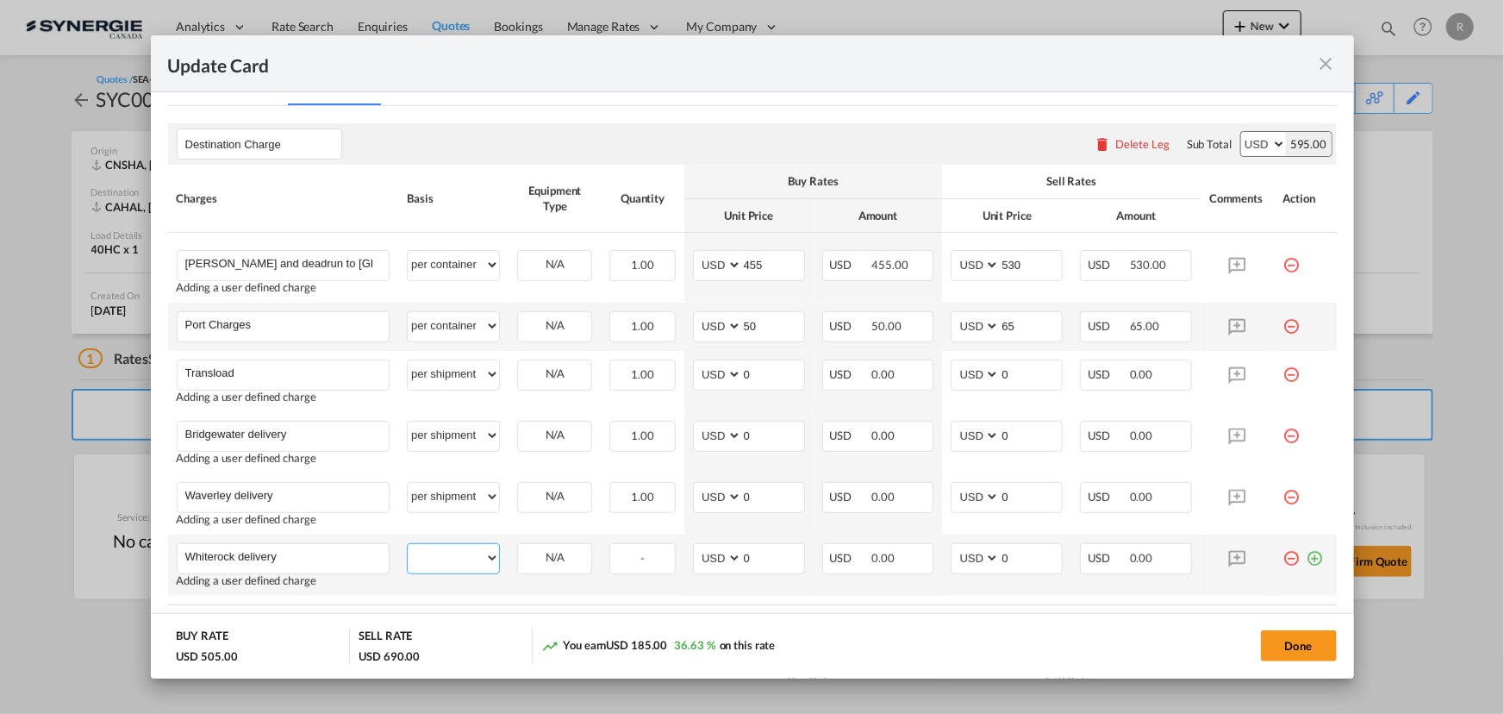
click at [447, 569] on select "per equipment per container per B/L per shipping bill per shipment per pallet p…" at bounding box center [453, 558] width 91 height 28
select select "per shipment"
click at [408, 544] on select "per equipment per container per B/L per shipping bill per shipment per pallet p…" at bounding box center [453, 558] width 91 height 28
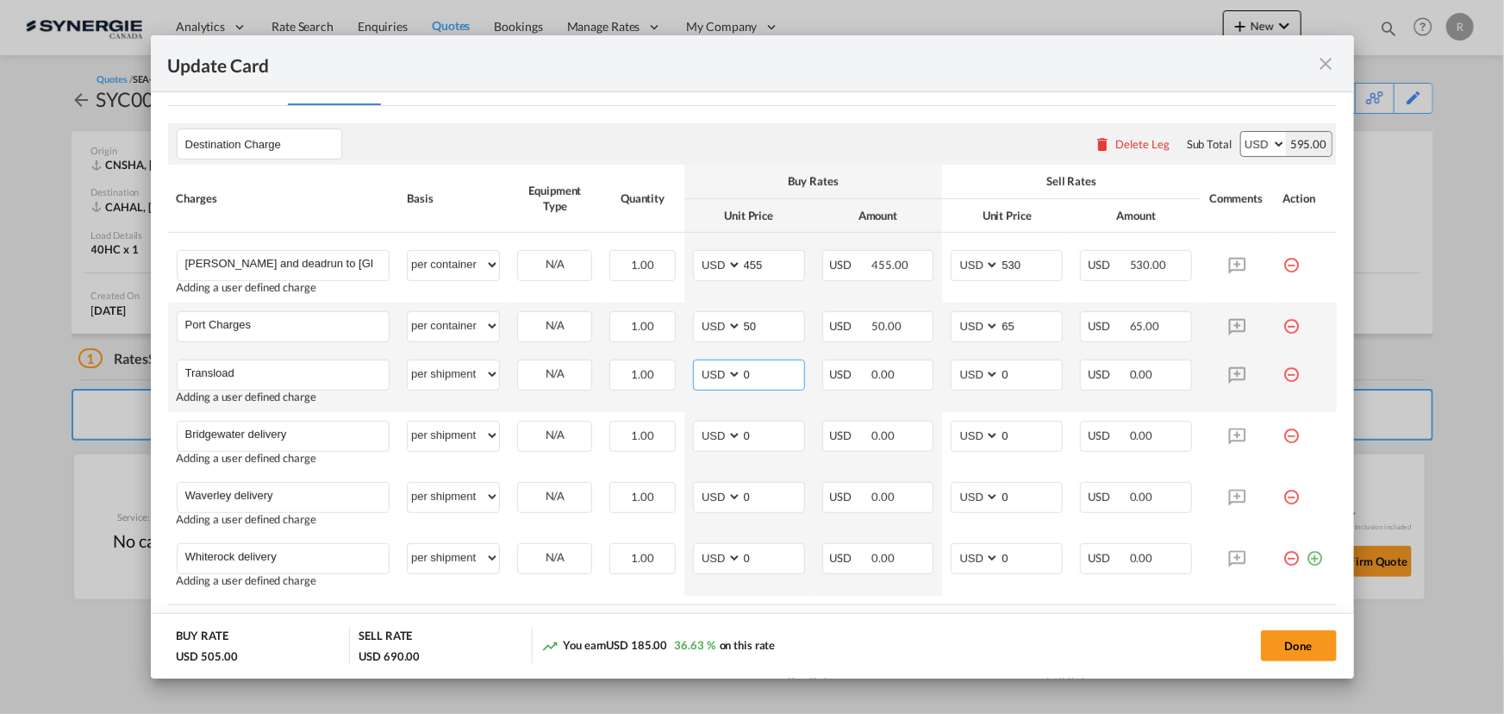
drag, startPoint x: 766, startPoint y: 370, endPoint x: 719, endPoint y: 368, distance: 47.4
click at [719, 368] on md-input-container "AED AFN ALL AMD ANG AOA ARS AUD AWG AZN BAM BBD BDT BGN BHD BIF BMD BND BOB BRL…" at bounding box center [749, 375] width 112 height 31
type input "420"
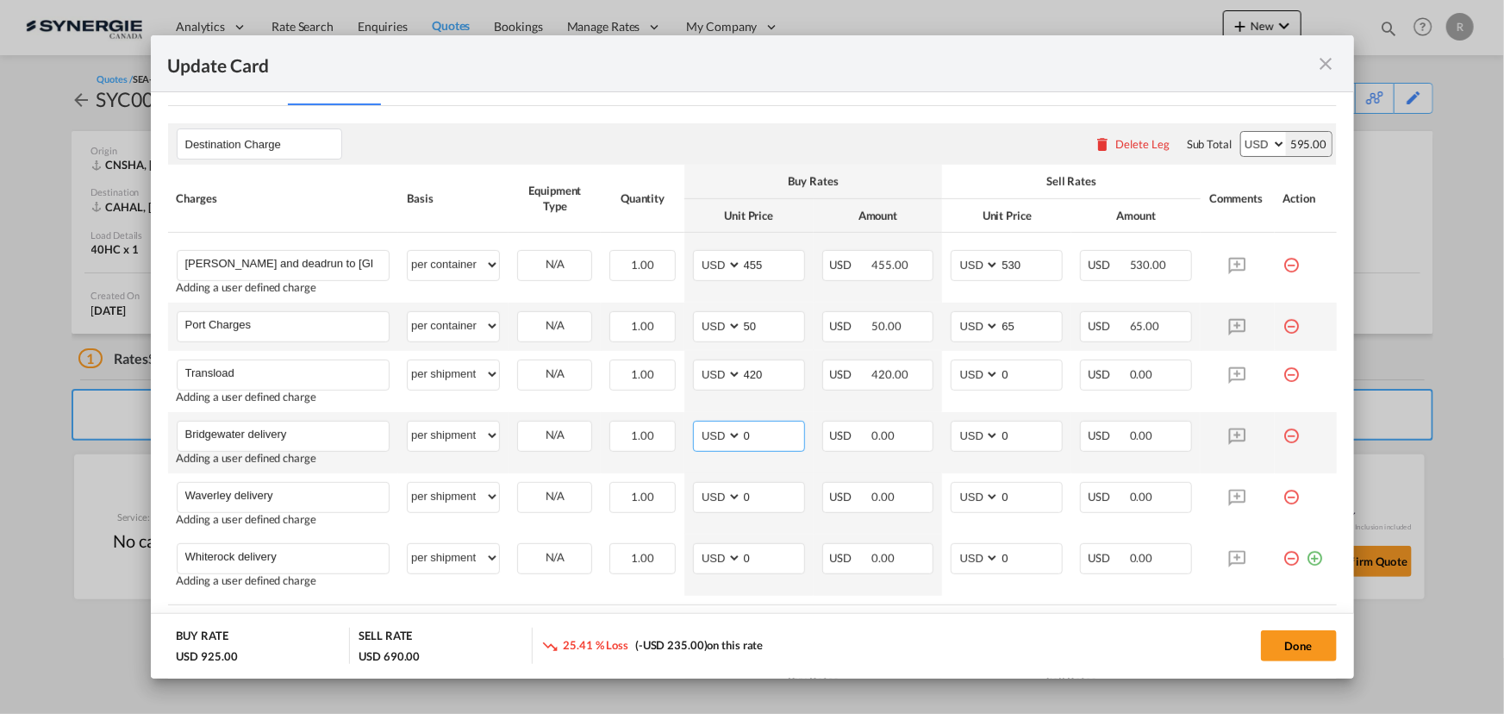
drag, startPoint x: 766, startPoint y: 437, endPoint x: 652, endPoint y: 421, distance: 115.0
click at [693, 433] on md-input-container "AED AFN ALL AMD ANG AOA ARS AUD AWG AZN BAM BBD BDT BGN BHD BIF BMD BND BOB BRL…" at bounding box center [749, 436] width 112 height 31
type input "560"
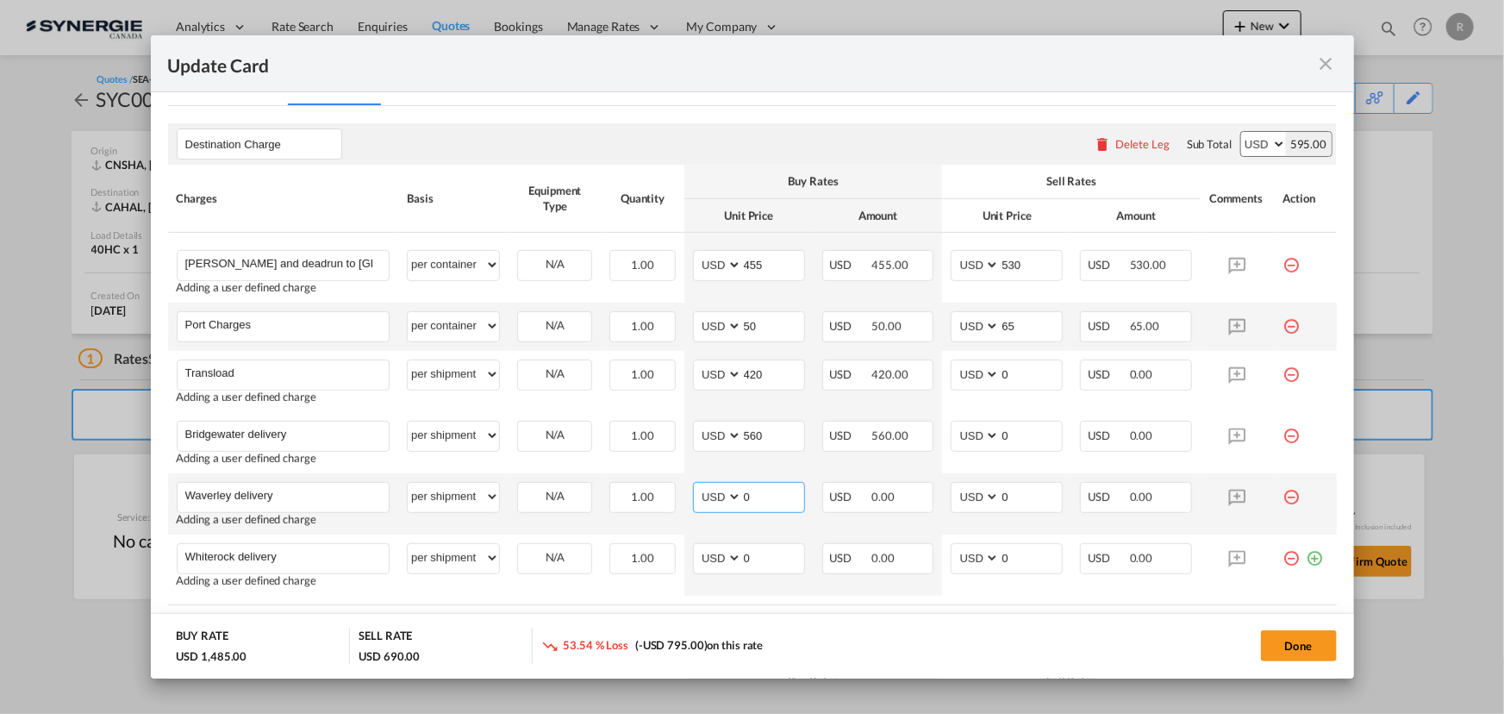
drag, startPoint x: 766, startPoint y: 502, endPoint x: 643, endPoint y: 474, distance: 125.5
click at [678, 491] on tr "Waverley delivery Please Enter User Defined Charges Cannot Be Published Adding …" at bounding box center [752, 503] width 1169 height 61
type input "340"
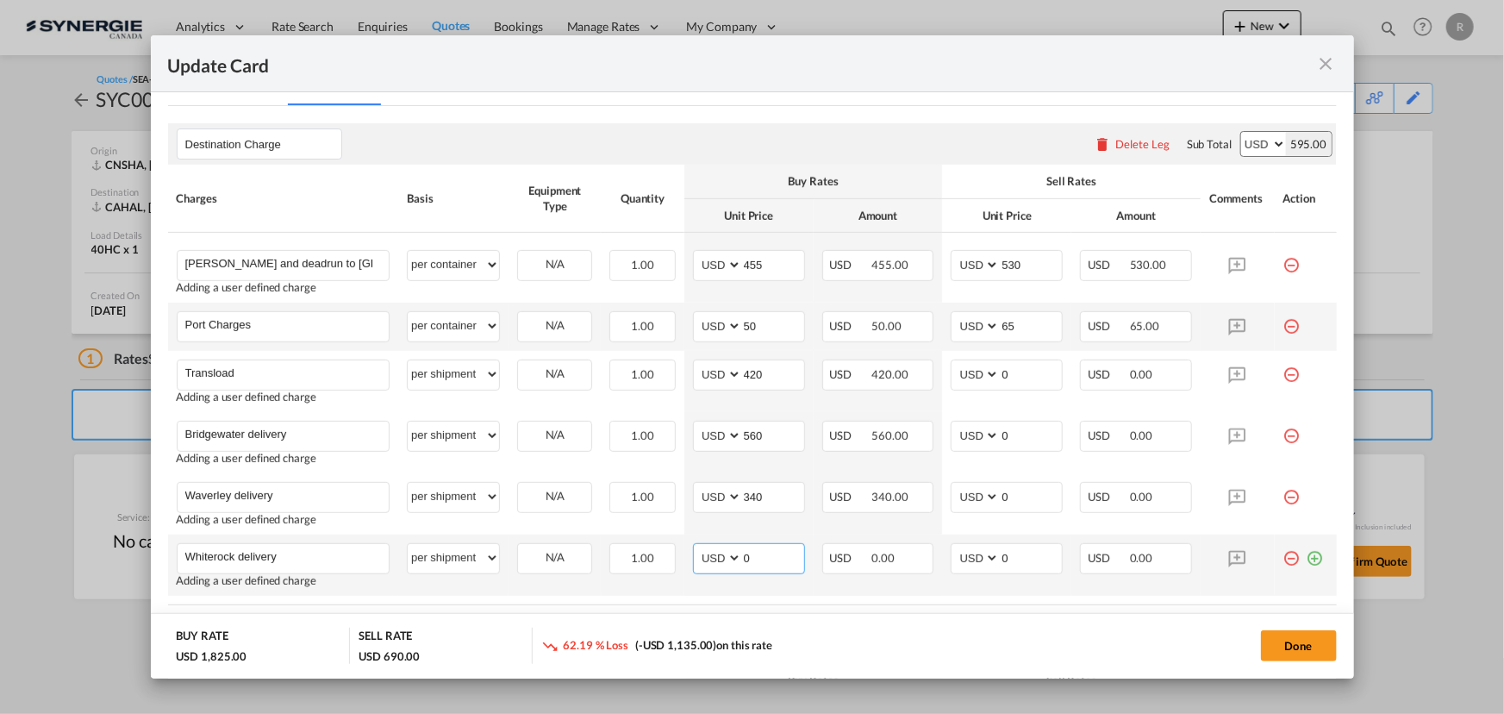
drag, startPoint x: 760, startPoint y: 565, endPoint x: 698, endPoint y: 566, distance: 61.2
click at [698, 566] on md-input-container "AED AFN ALL AMD ANG AOA ARS AUD AWG AZN BAM BBD BDT BGN BHD BIF BMD BND BOB BRL…" at bounding box center [749, 558] width 112 height 31
type input "520"
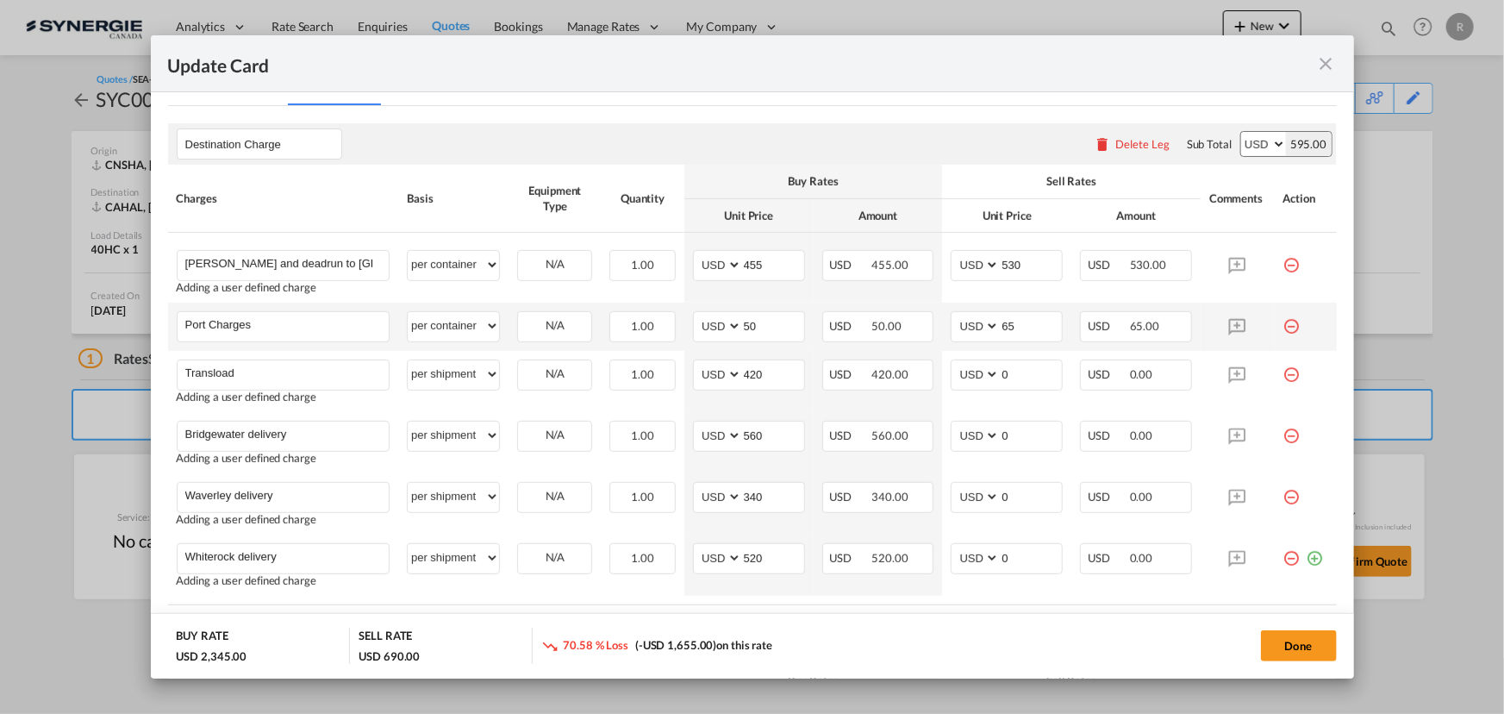
click at [912, 620] on md-dialog-actions "BUY RATE USD 2,345.00 SELL RATE USD 690.00 70.58 % Loss (-USD 1,655.00) on this…" at bounding box center [753, 646] width 1204 height 66
drag, startPoint x: 1021, startPoint y: 379, endPoint x: 966, endPoint y: 373, distance: 55.5
click at [966, 373] on md-input-container "AED AFN ALL AMD ANG AOA ARS AUD AWG AZN BAM BBD BDT BGN BHD BIF BMD BND BOB BRL…" at bounding box center [1007, 375] width 112 height 31
drag, startPoint x: 1020, startPoint y: 374, endPoint x: 955, endPoint y: 374, distance: 64.7
click at [955, 374] on md-input-container "AED AFN ALL AMD ANG AOA ARS AUD AWG AZN BAM BBD BDT BGN BHD BIF BMD BND BOB BRL…" at bounding box center [1007, 375] width 112 height 31
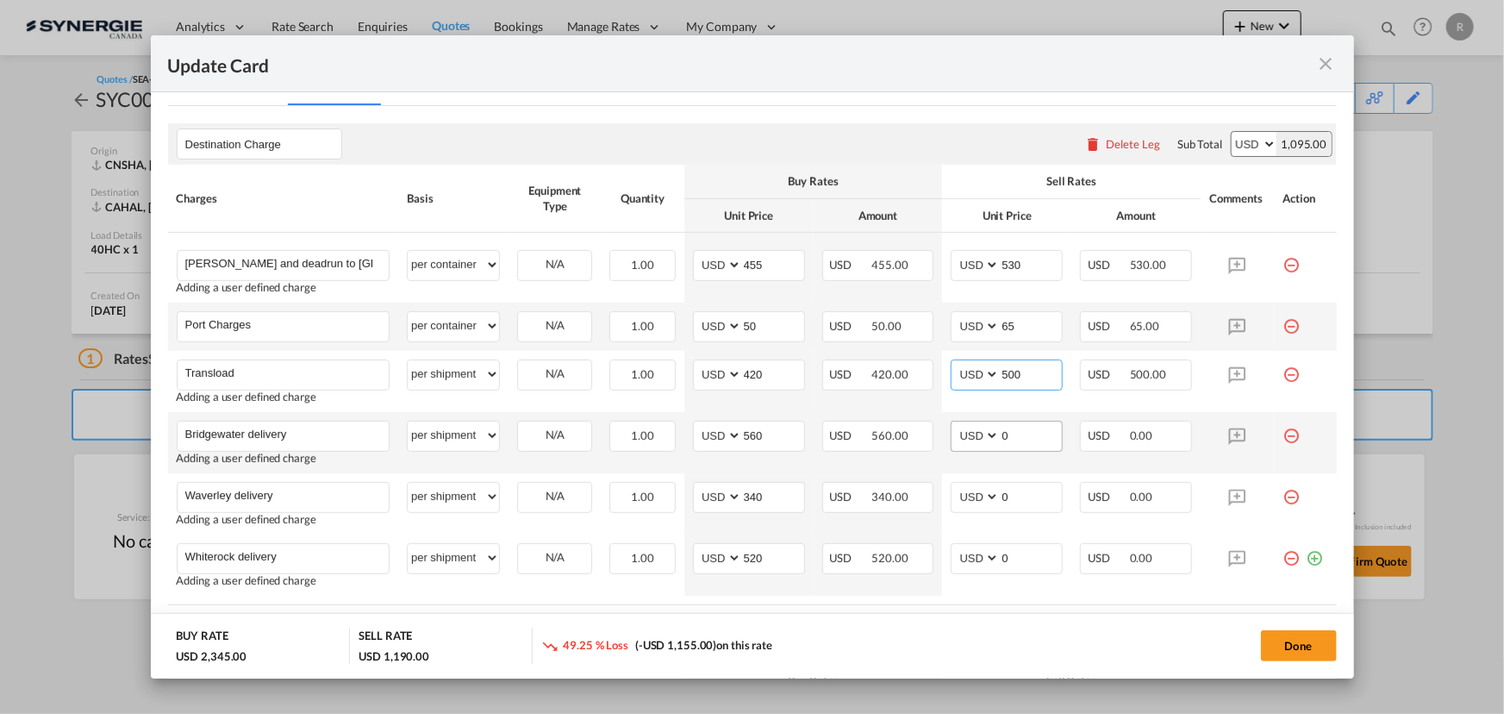
type input "500"
drag, startPoint x: 1008, startPoint y: 439, endPoint x: 972, endPoint y: 410, distance: 45.4
click at [976, 435] on md-input-container "AED AFN ALL AMD ANG AOA ARS AUD AWG AZN BAM BBD BDT BGN BHD BIF BMD BND BOB BRL…" at bounding box center [1007, 436] width 112 height 31
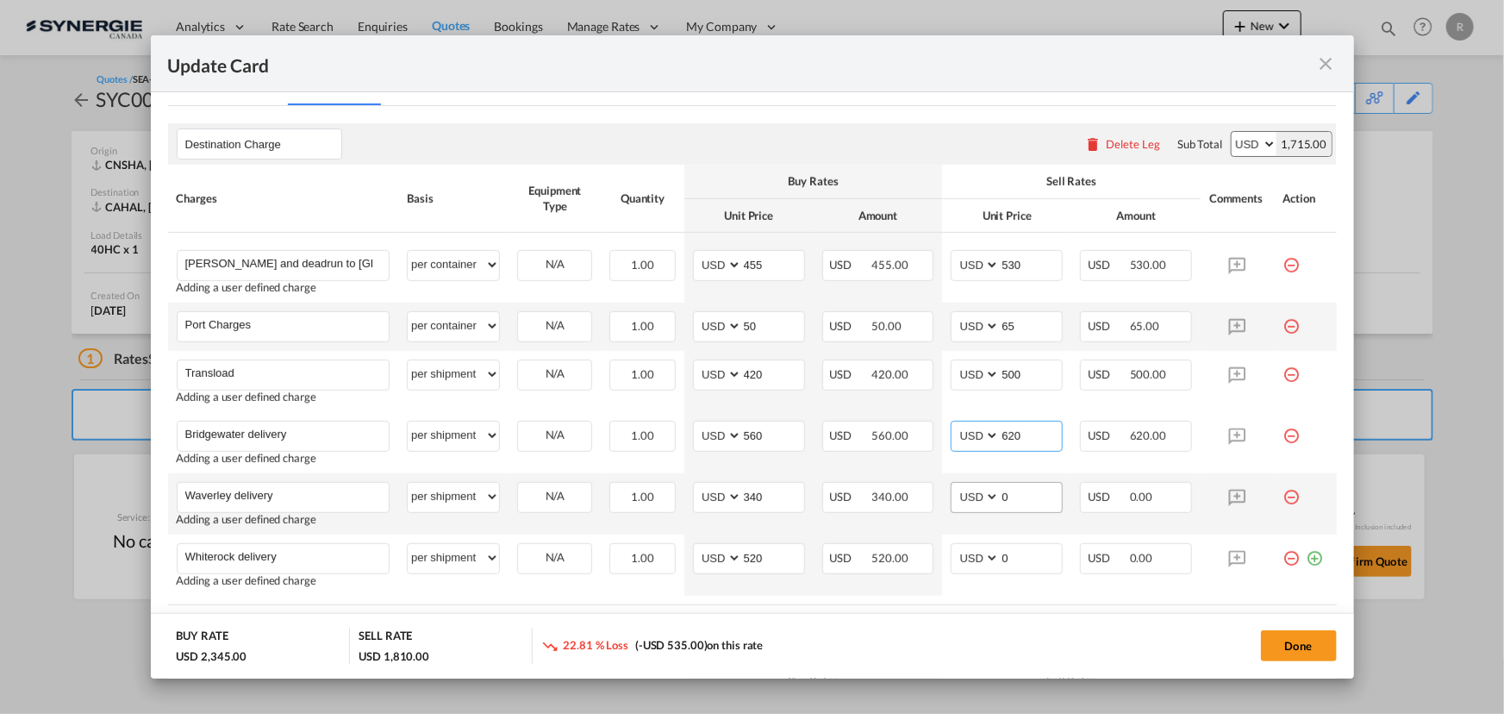
type input "620"
drag, startPoint x: 1012, startPoint y: 493, endPoint x: 961, endPoint y: 496, distance: 50.9
click at [961, 496] on md-input-container "AED AFN ALL AMD ANG AOA ARS AUD AWG AZN BAM BBD BDT BGN BHD BIF BMD BND BOB BRL…" at bounding box center [1007, 497] width 112 height 31
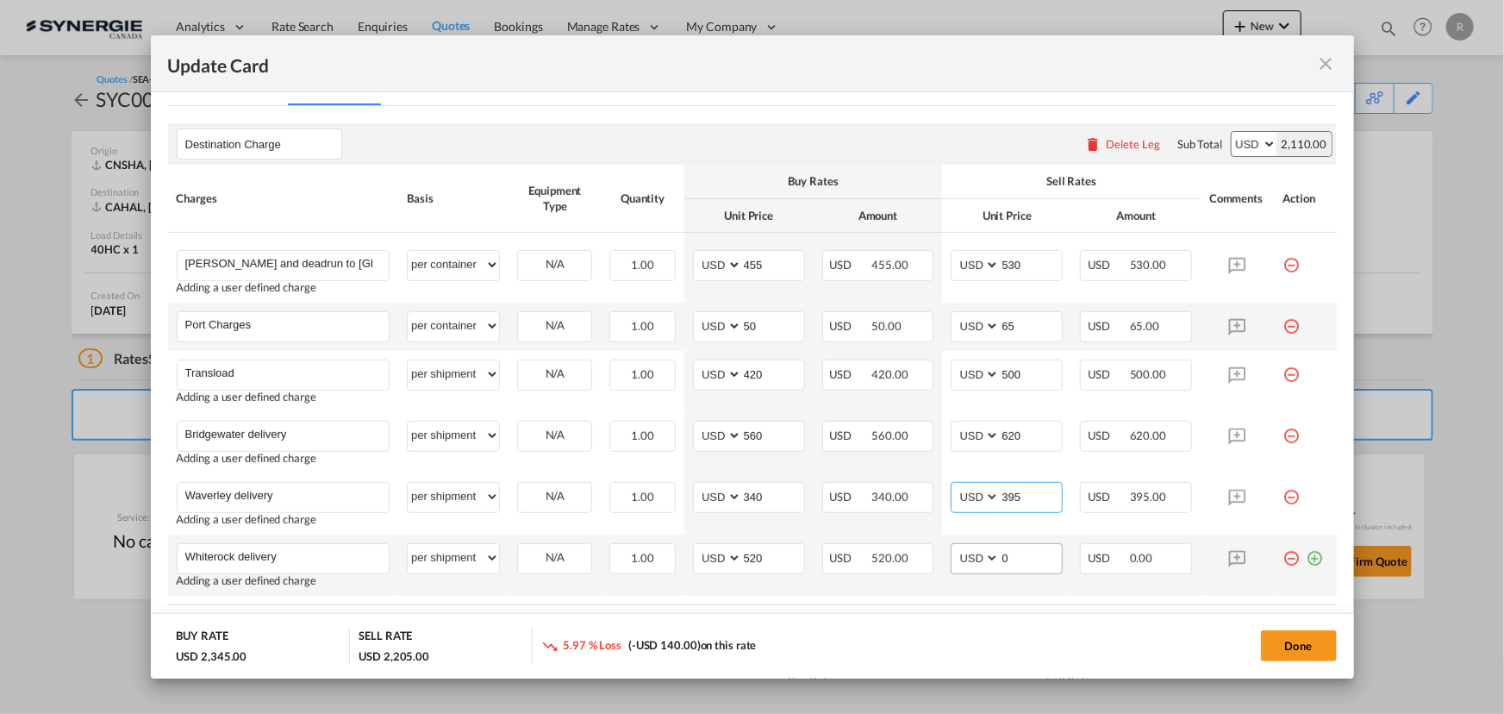
type input "395"
drag, startPoint x: 1011, startPoint y: 553, endPoint x: 960, endPoint y: 553, distance: 50.9
click at [960, 553] on md-input-container "AED AFN ALL AMD ANG AOA ARS AUD AWG AZN BAM BBD BDT BGN BHD BIF BMD BND BOB BRL…" at bounding box center [1007, 558] width 112 height 31
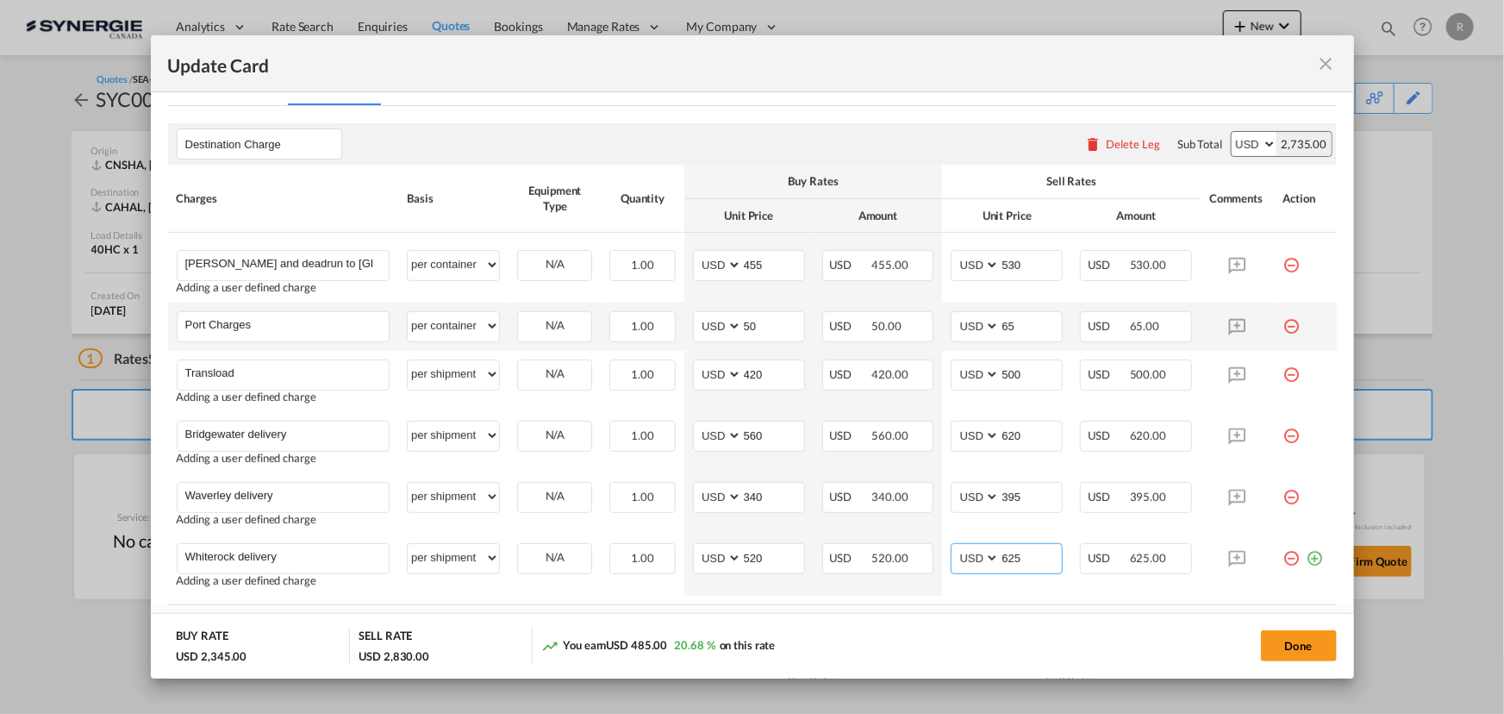
type input "625"
click at [1038, 601] on table "Charges Basis Equipment Type Quantity Buy Rates Sell Rates Comments Action Unit…" at bounding box center [752, 385] width 1169 height 440
drag, startPoint x: 1035, startPoint y: 502, endPoint x: 980, endPoint y: 502, distance: 54.3
click at [980, 502] on md-input-container "AED AFN ALL AMD ANG AOA ARS AUD AWG AZN BAM BBD BDT BGN BHD BIF BMD BND BOB BRL…" at bounding box center [1007, 497] width 112 height 31
type input "415"
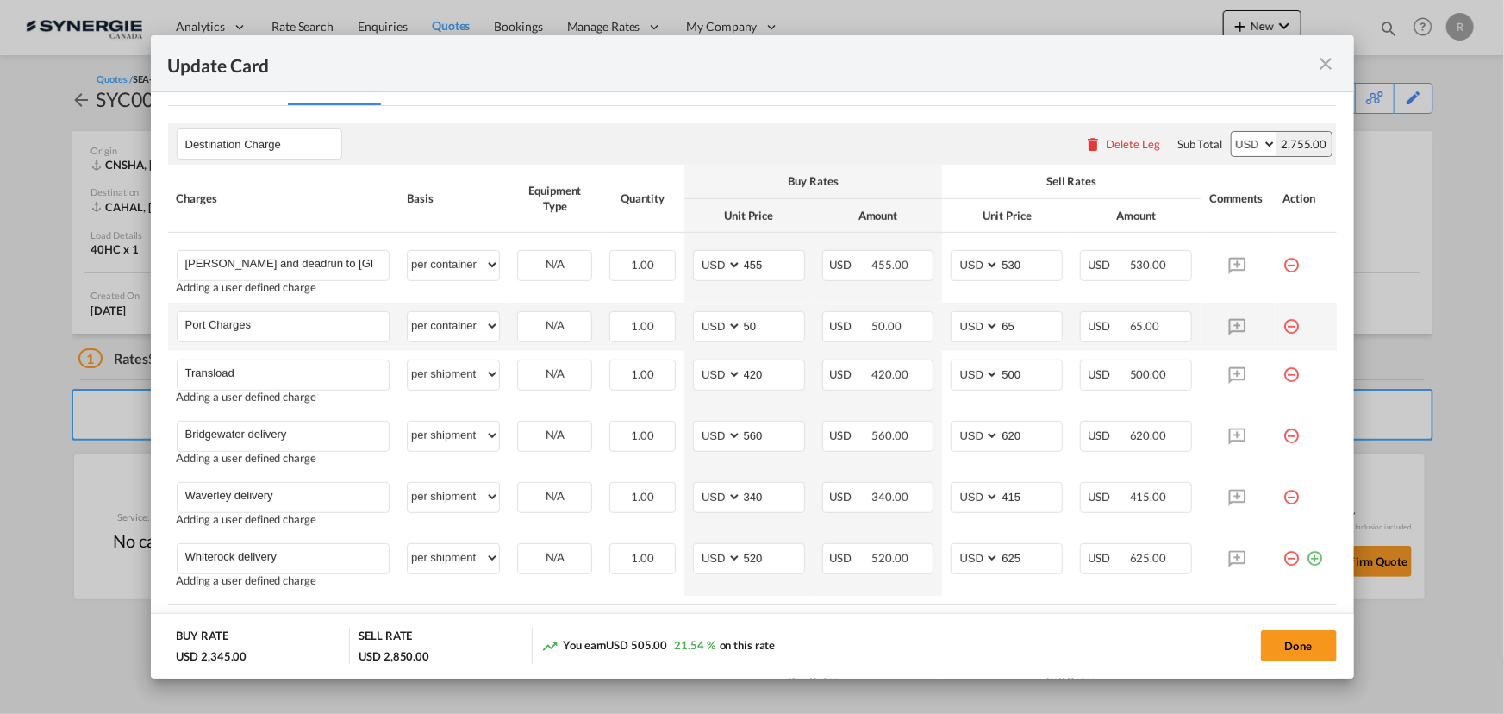
click at [957, 604] on rate-modification "Destination Charge Please enter leg name Leg Name Already Exists Delete Leg Sub…" at bounding box center [752, 646] width 1169 height 1081
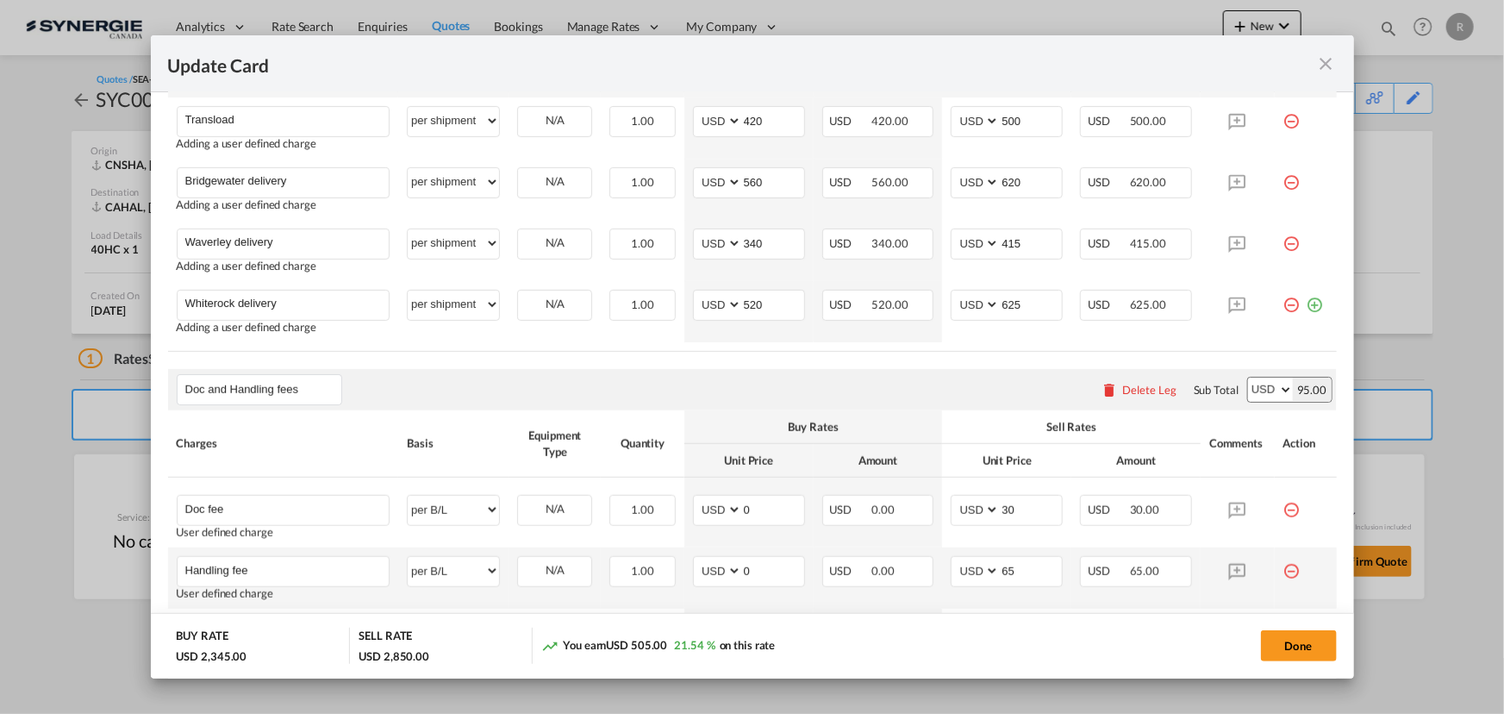
scroll to position [665, 0]
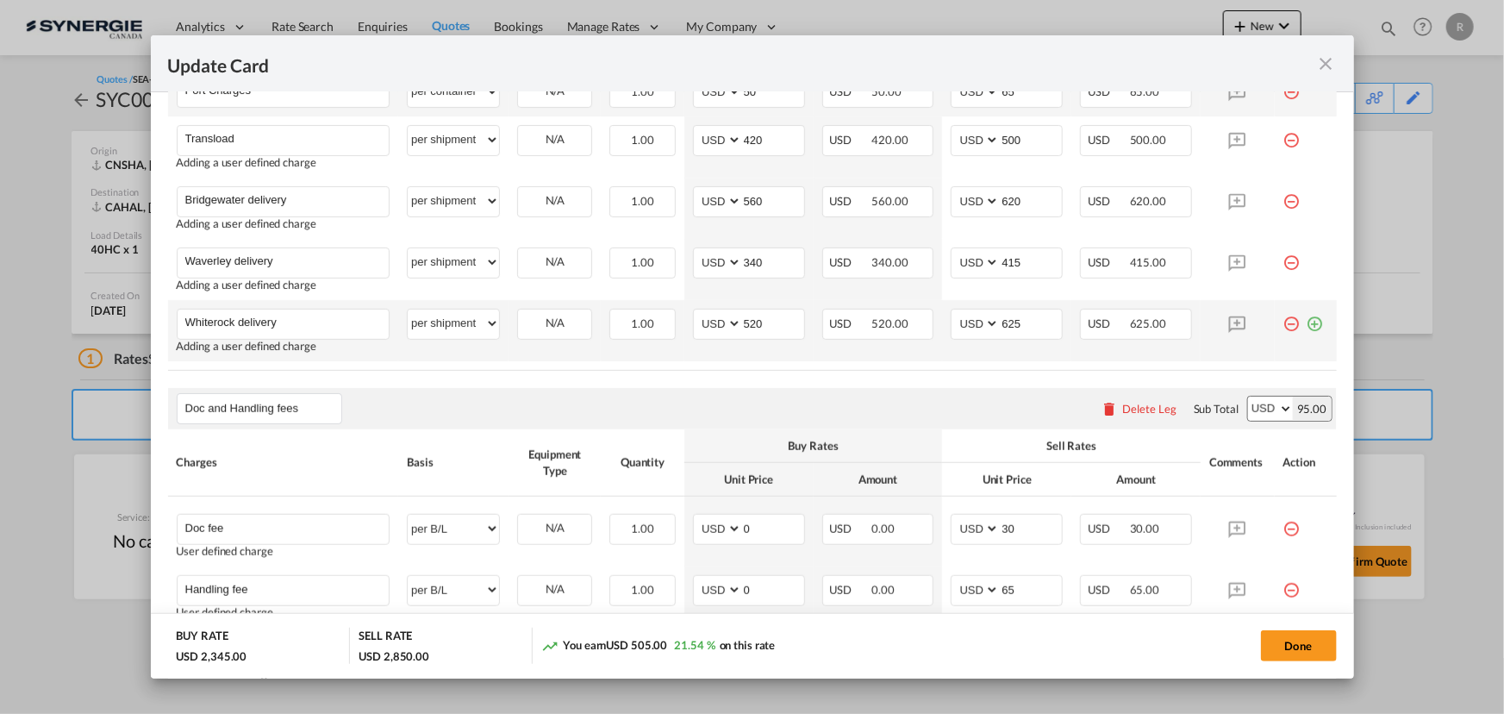
click at [1312, 326] on md-icon "icon-plus-circle-outline green-400-fg" at bounding box center [1315, 317] width 17 height 17
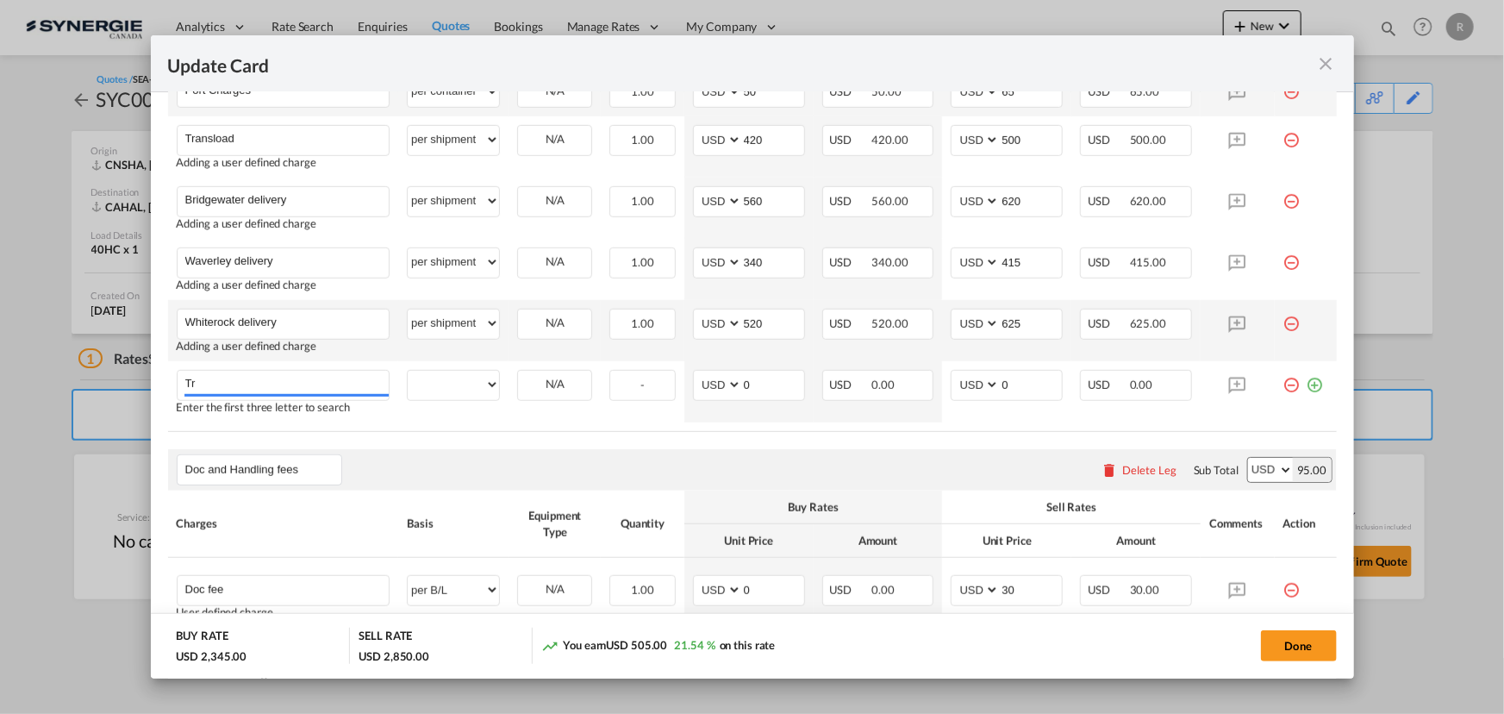
type input "T"
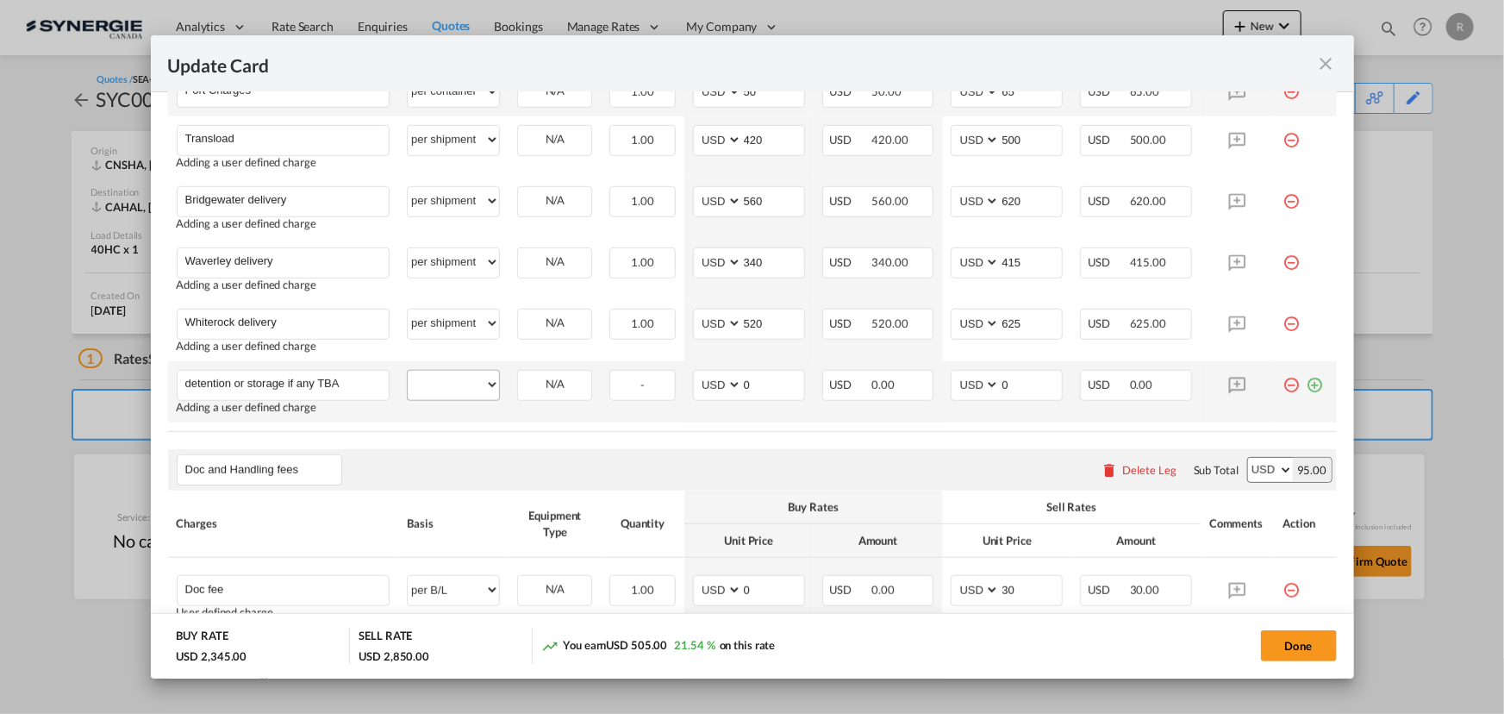
type input "detention or storage if any TBA"
click at [449, 383] on select "per equipment per container per B/L per shipping bill per shipment per pallet p…" at bounding box center [453, 385] width 91 height 28
select select "per shipment"
click at [408, 371] on select "per equipment per container per B/L per shipping bill per shipment per pallet p…" at bounding box center [453, 385] width 91 height 28
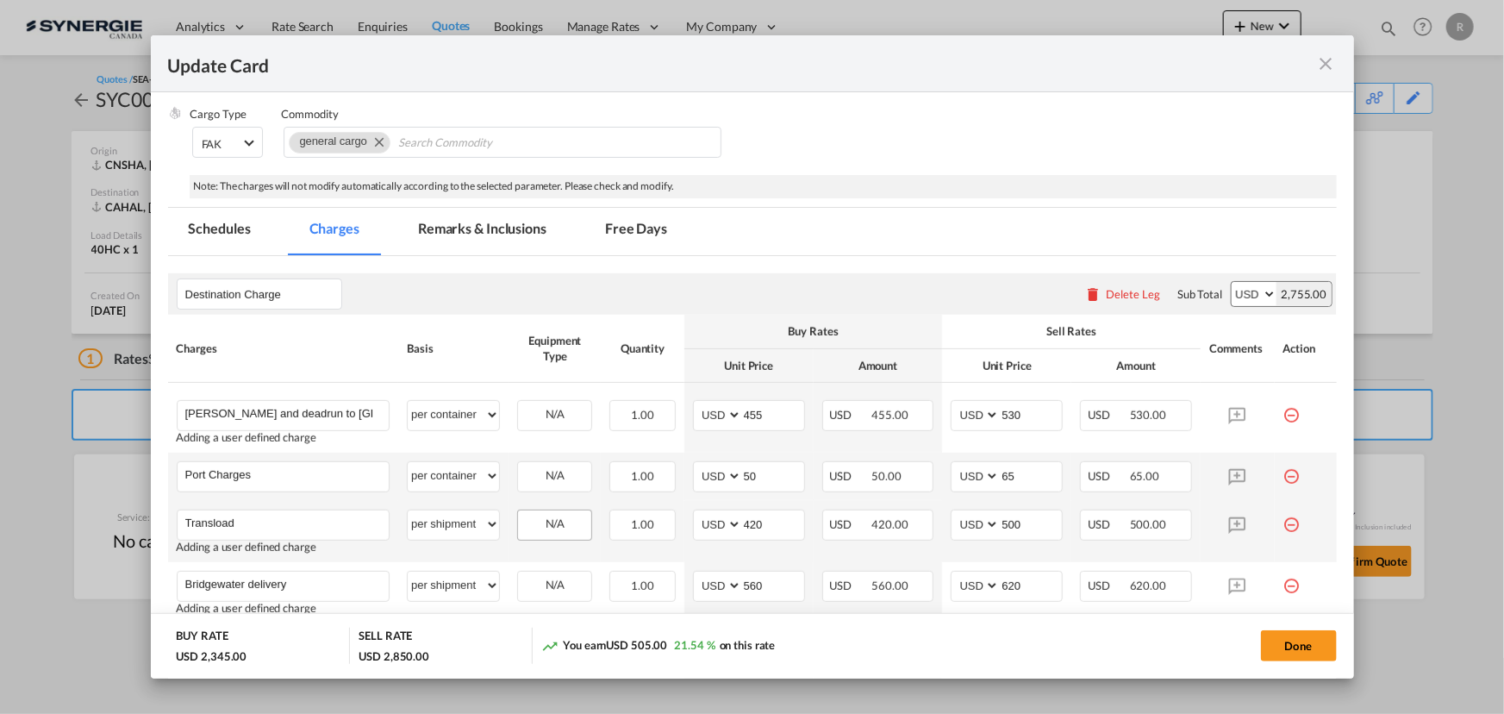
scroll to position [273, 0]
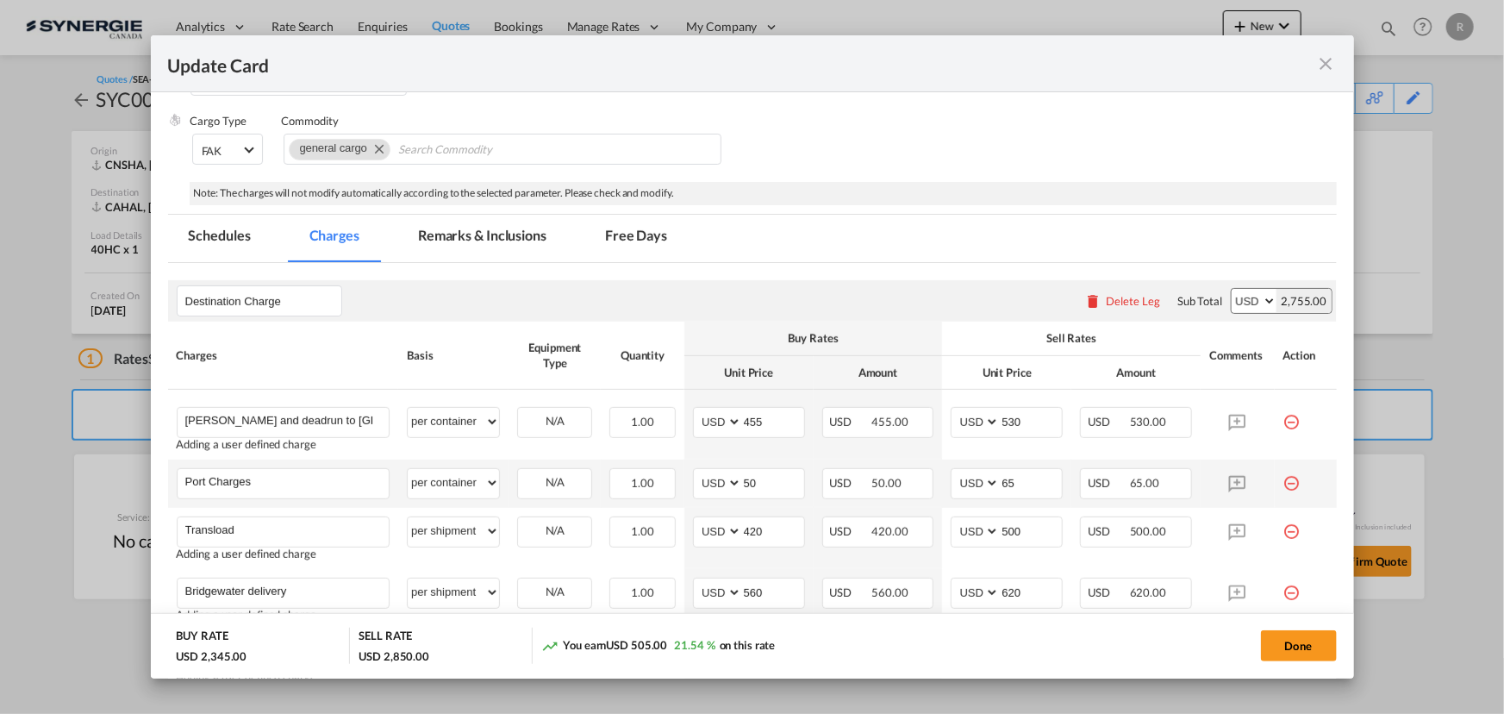
click at [435, 232] on md-tab-item "Remarks & Inclusions" at bounding box center [482, 238] width 170 height 47
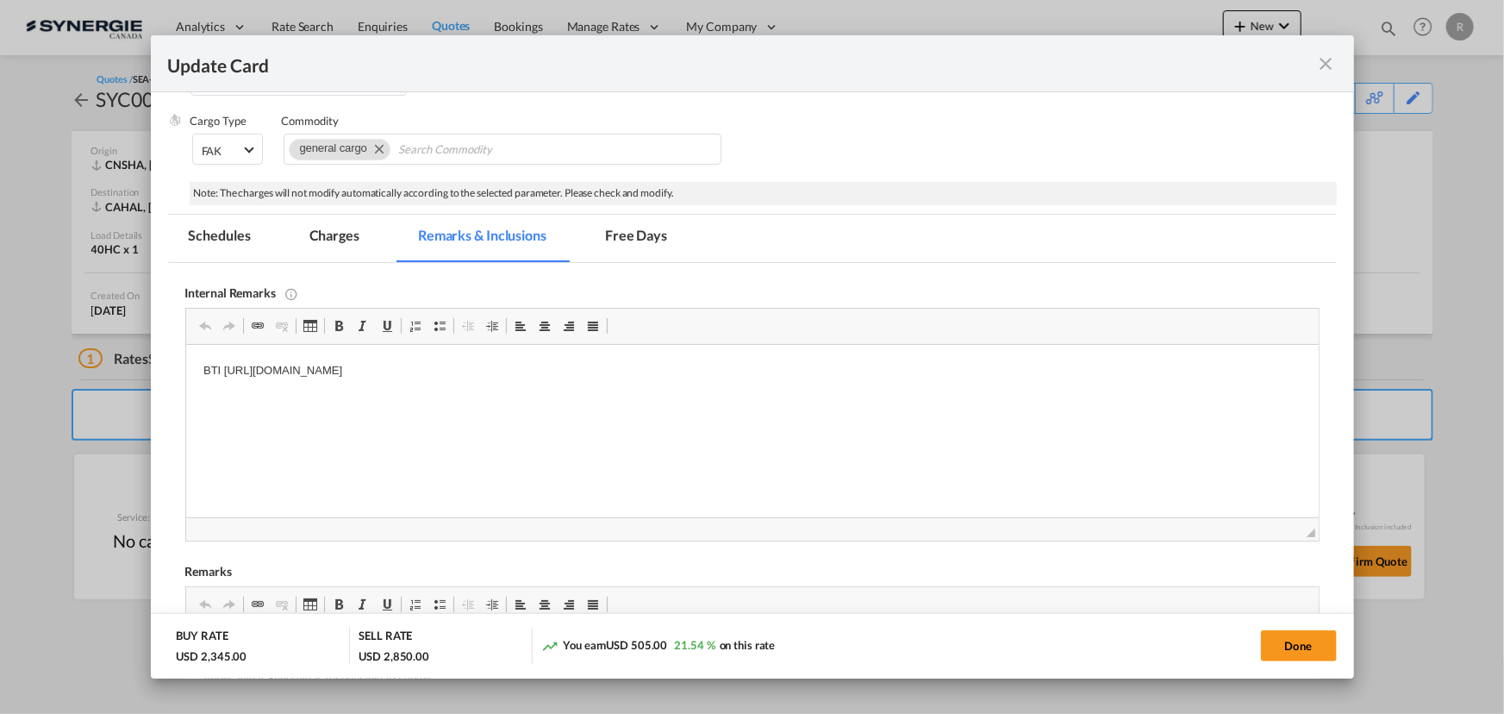
scroll to position [0, 0]
click at [741, 373] on p "BTI https://app.frontapp.com/open/msg_1h87frrj?key=JD62Ji8brvMoMXbGjVH54WwQc67z…" at bounding box center [752, 371] width 1098 height 18
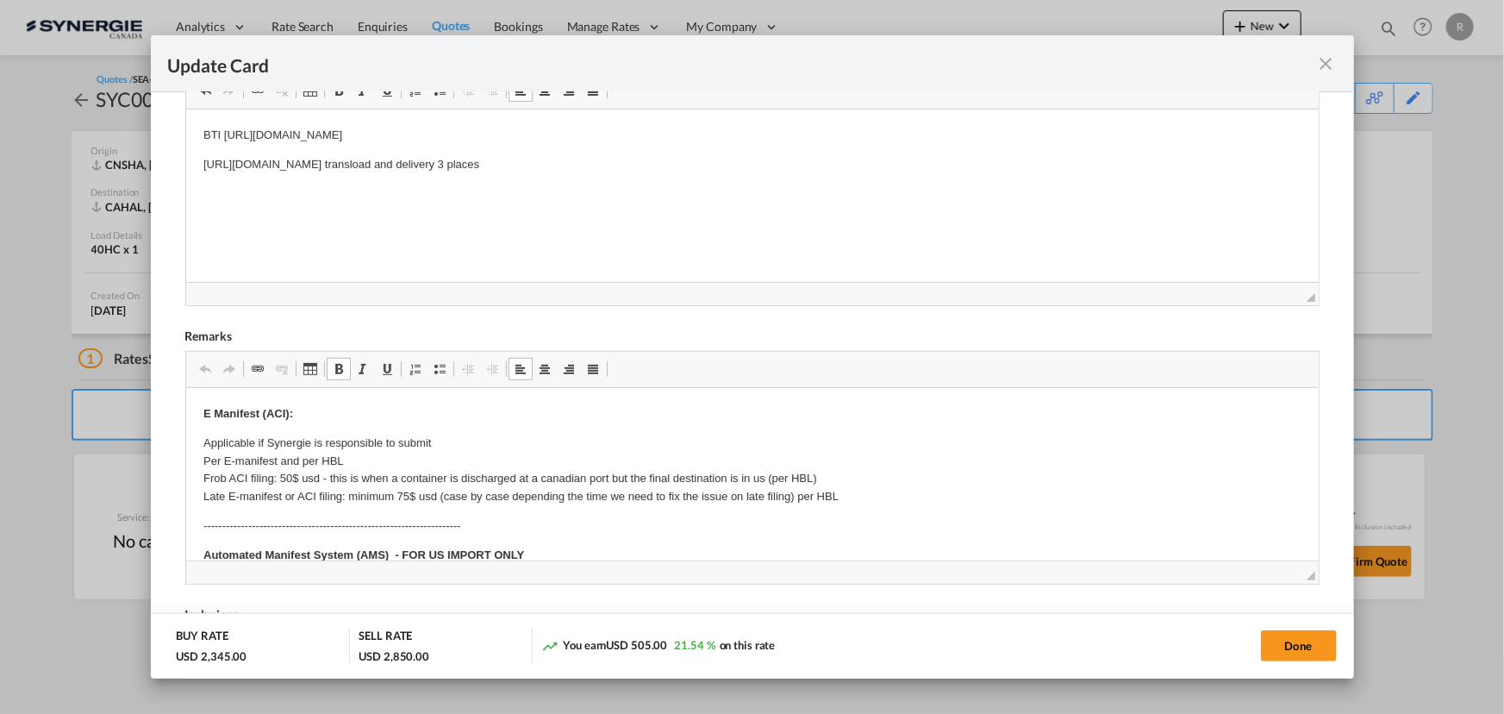
drag, startPoint x: 288, startPoint y: 472, endPoint x: 393, endPoint y: 472, distance: 105.2
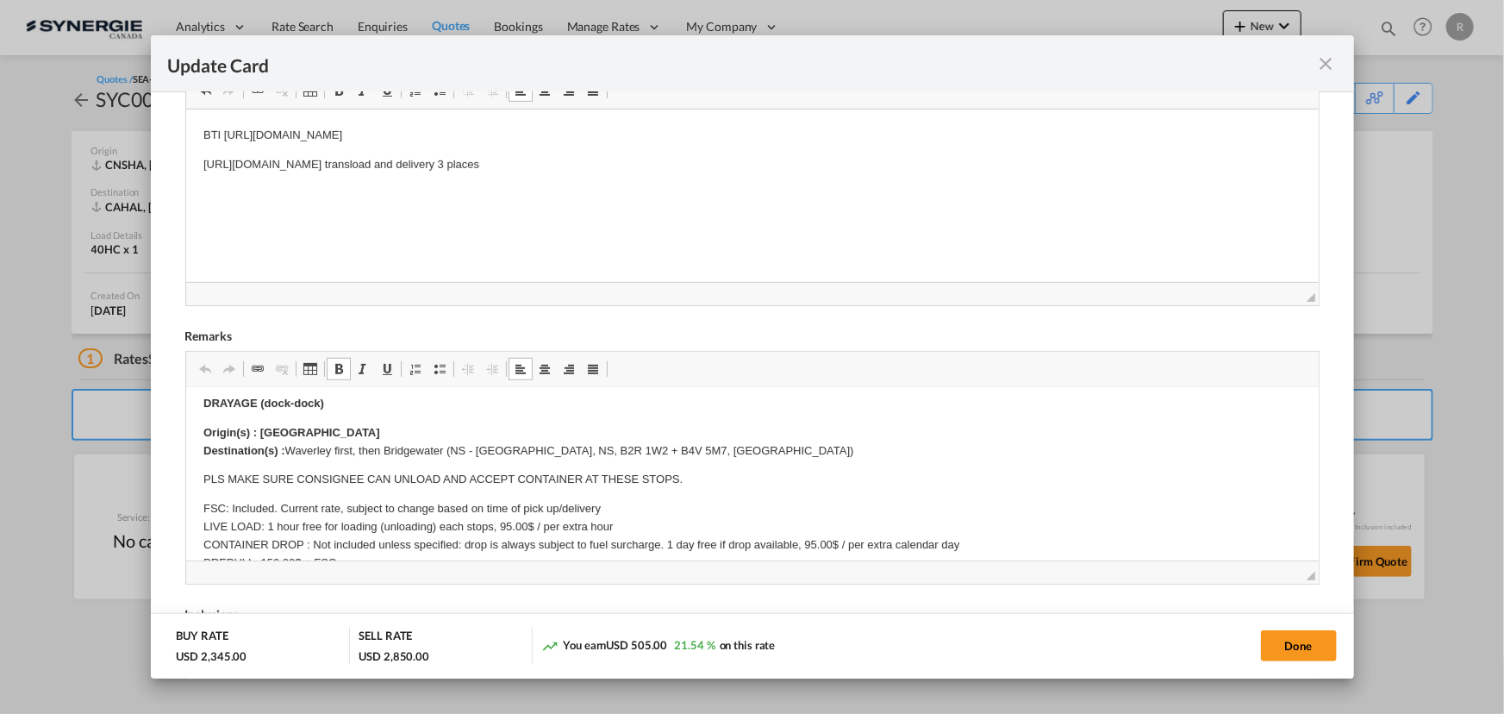
scroll to position [235, 0]
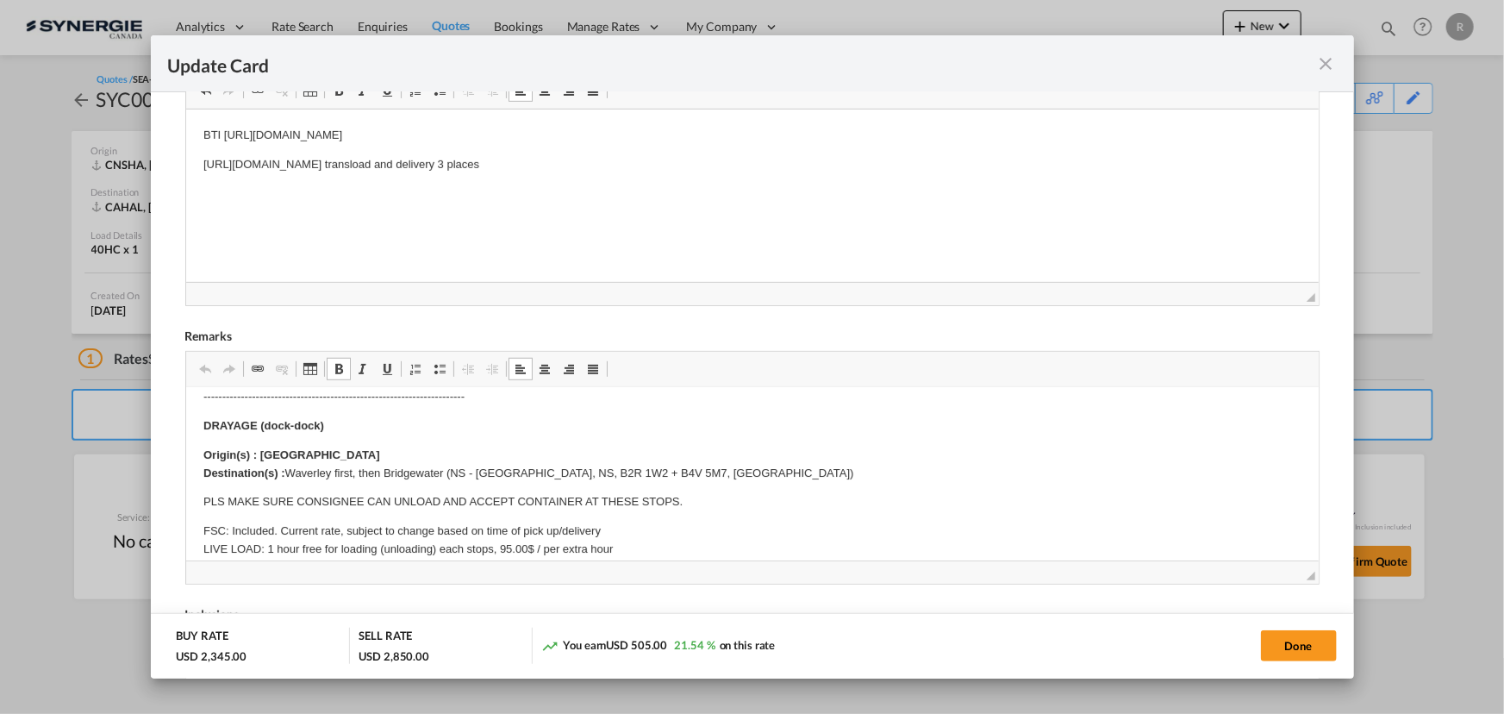
click at [285, 470] on p "Origin(s) : Halifax Destination(s) : Waverley first, then Bridgewater (NS - Wav…" at bounding box center [752, 465] width 1098 height 36
click at [447, 473] on p "Origin(s) : Halifax Destination(s) : Waverley first, then Bridgewater (NS - Wav…" at bounding box center [752, 465] width 1098 height 36
drag, startPoint x: 443, startPoint y: 472, endPoint x: 756, endPoint y: 472, distance: 313.0
click at [756, 472] on p "Origin(s) : Halifax Destination(s) : Waverley first, then Bridgewater (NS - Wav…" at bounding box center [752, 465] width 1098 height 36
click at [334, 442] on body "E Manifest (ACI): Applicable if Synergie is responsible to submit Per E-manifes…" at bounding box center [752, 576] width 1098 height 811
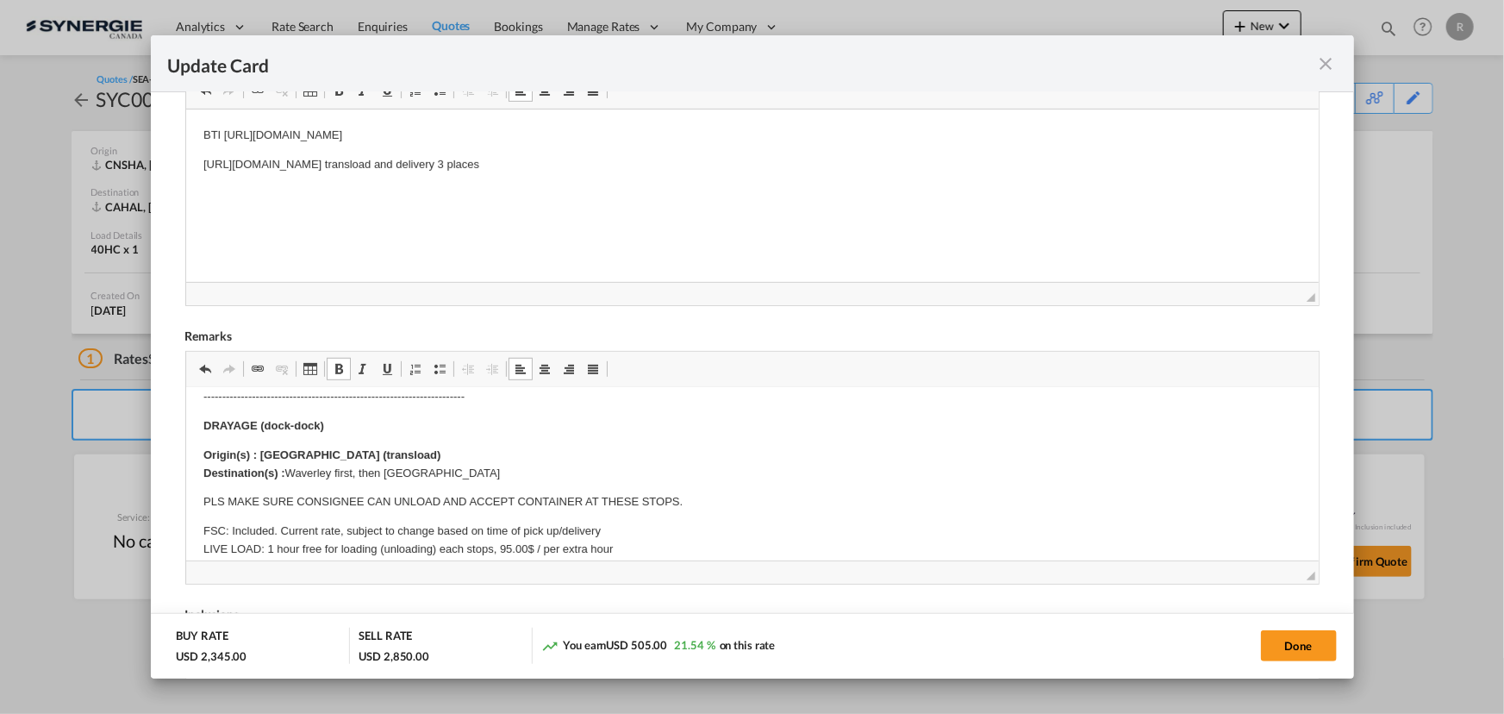
click at [347, 474] on p "Origin(s) : Halifax (transload) Destination(s) : Waverley first, then Bridgewat…" at bounding box center [752, 465] width 1098 height 36
click at [438, 468] on p "Origin(s) : Halifax (transload) Destination(s) : Waverley , then Bridgewater" at bounding box center [752, 465] width 1098 height 36
click at [359, 465] on p "Origin(s) : Halifax (transload) Destination(s) : Waverley , then Bridgewater" at bounding box center [752, 465] width 1098 height 36
click at [513, 478] on p "Origin(s) : Halifax (transload) Destination(s) : Waverley , Bridgewater" at bounding box center [752, 465] width 1098 height 36
click at [1313, 655] on button "Done" at bounding box center [1299, 645] width 76 height 31
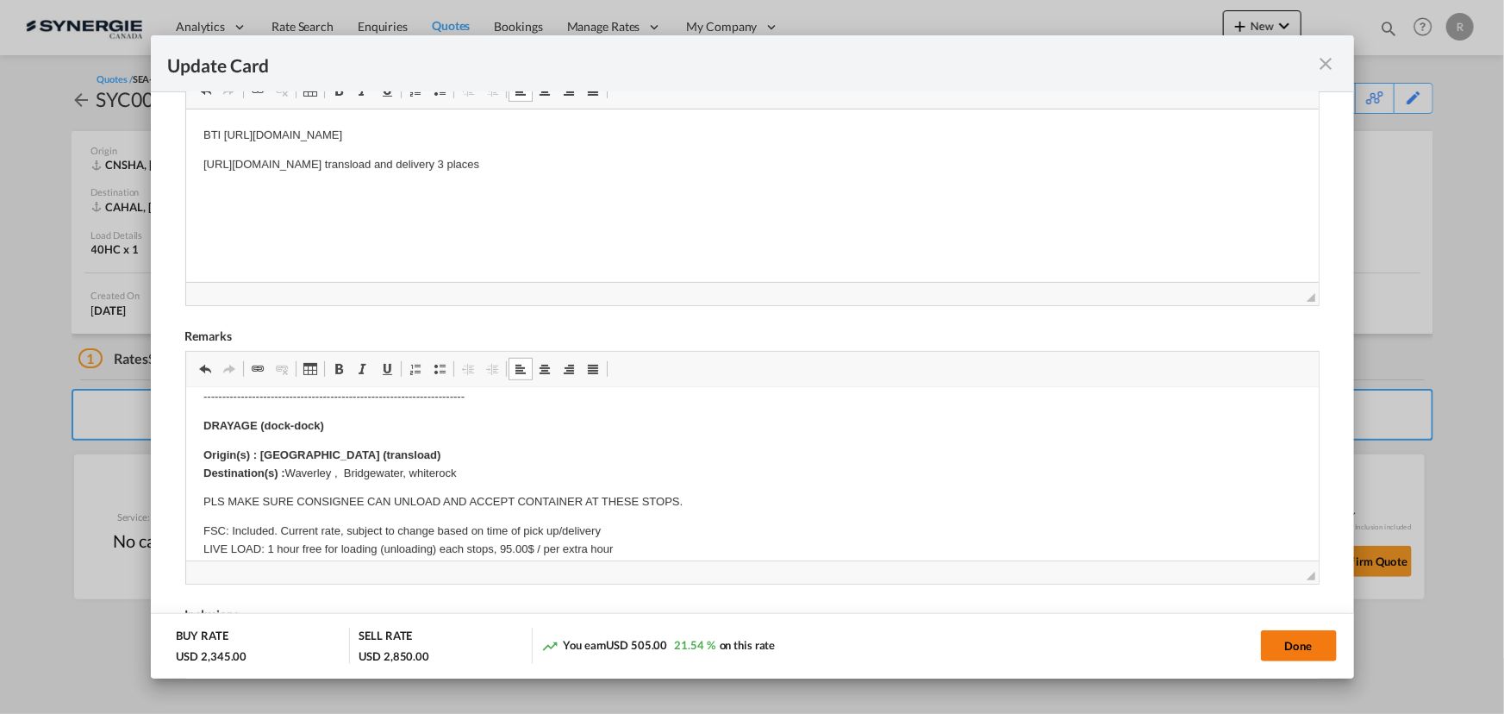
type input "12 Sep 2025"
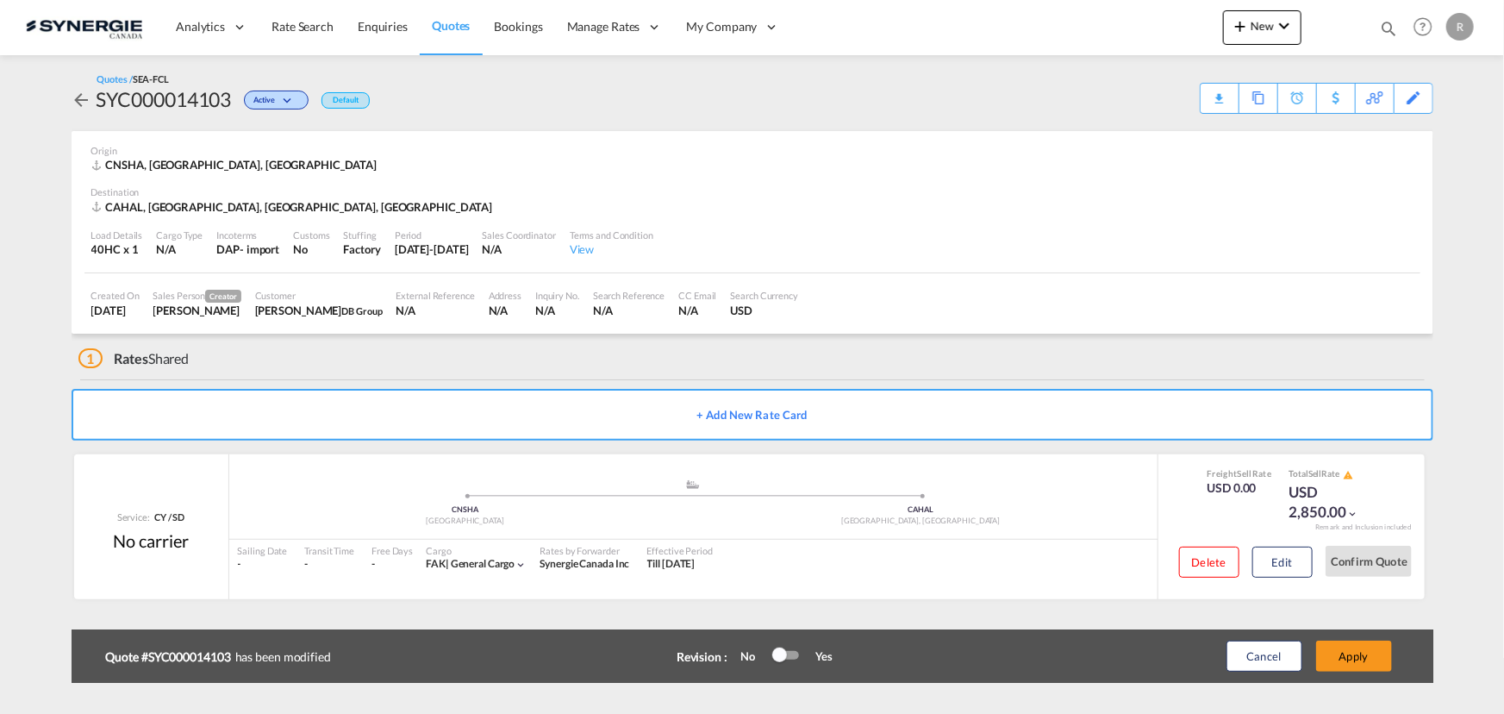
scroll to position [259, 0]
click at [1356, 654] on button "Apply" at bounding box center [1354, 656] width 76 height 31
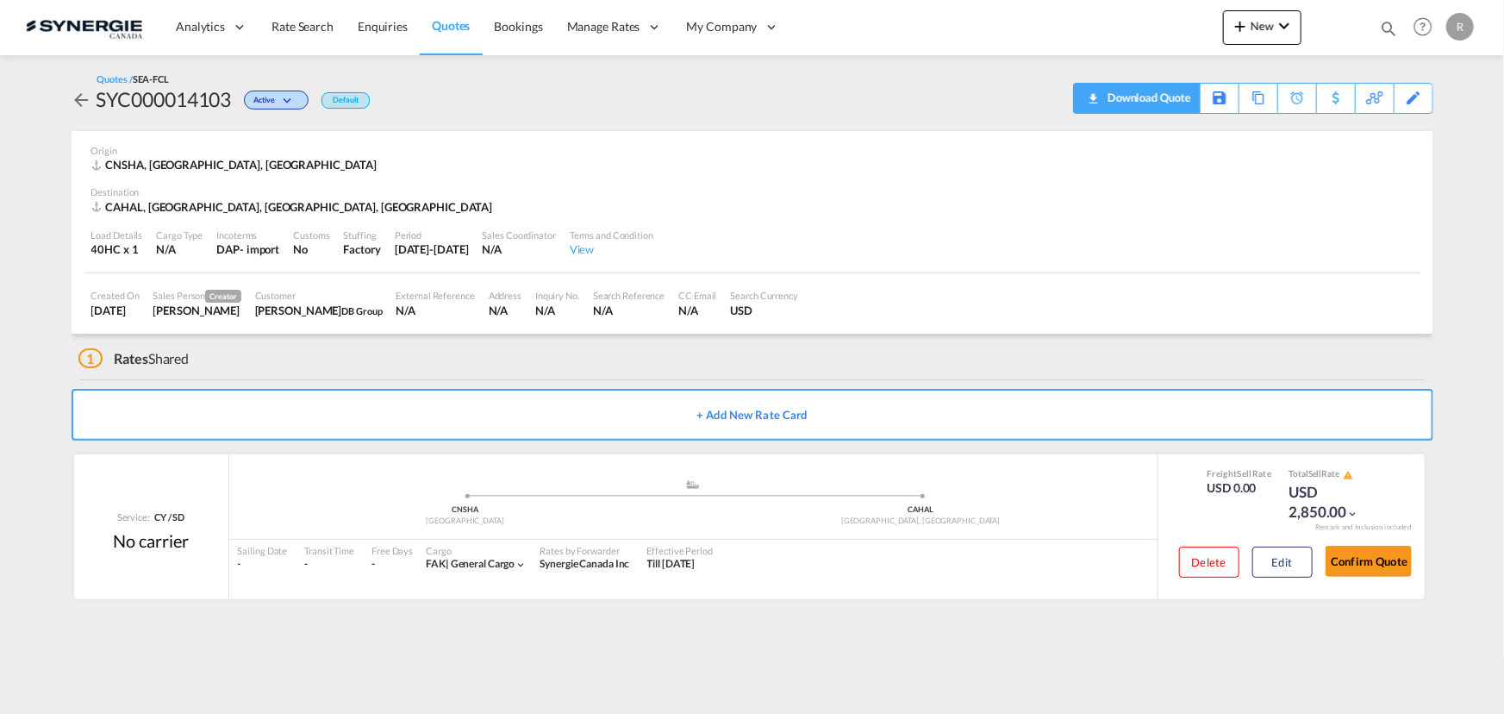
click at [1189, 103] on div "Download Quote" at bounding box center [1148, 98] width 88 height 28
click at [1278, 568] on button "Edit" at bounding box center [1283, 562] width 60 height 31
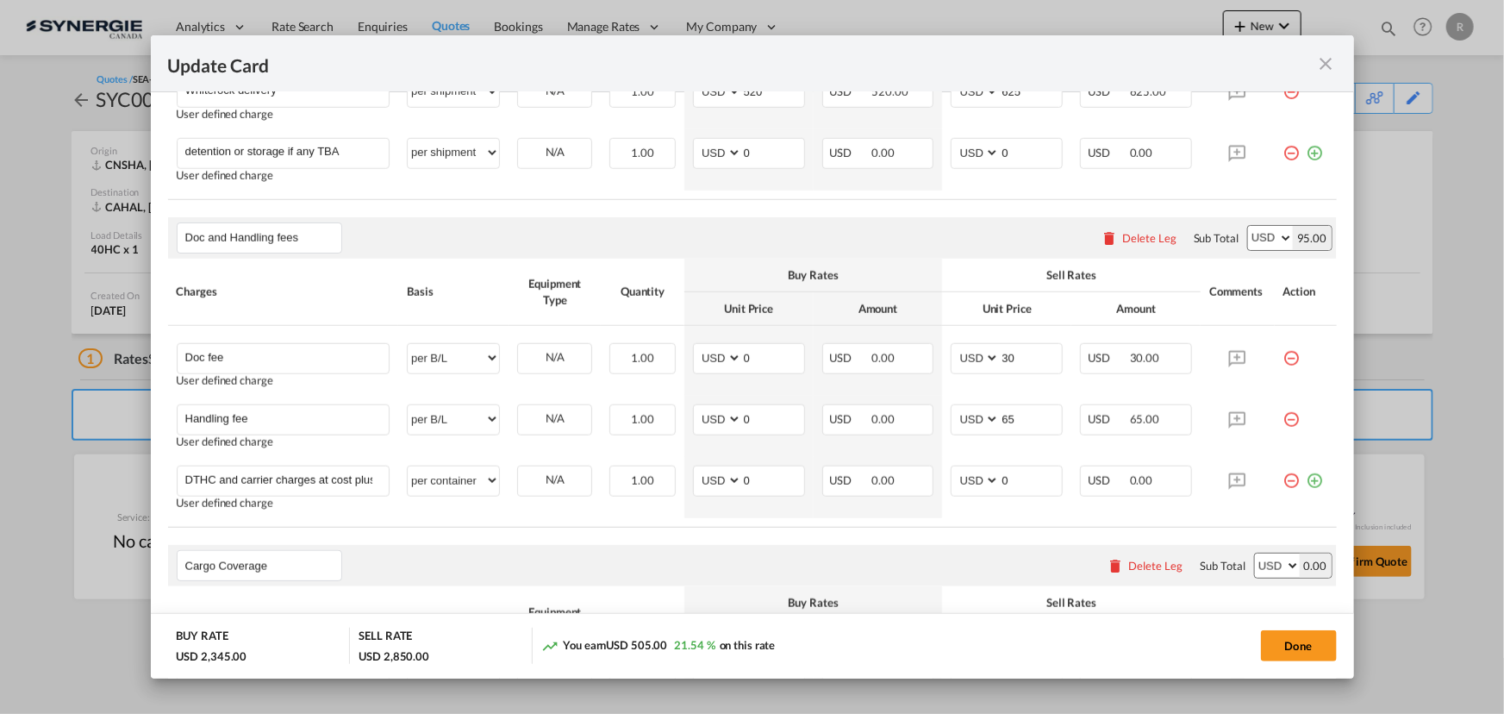
scroll to position [888, 0]
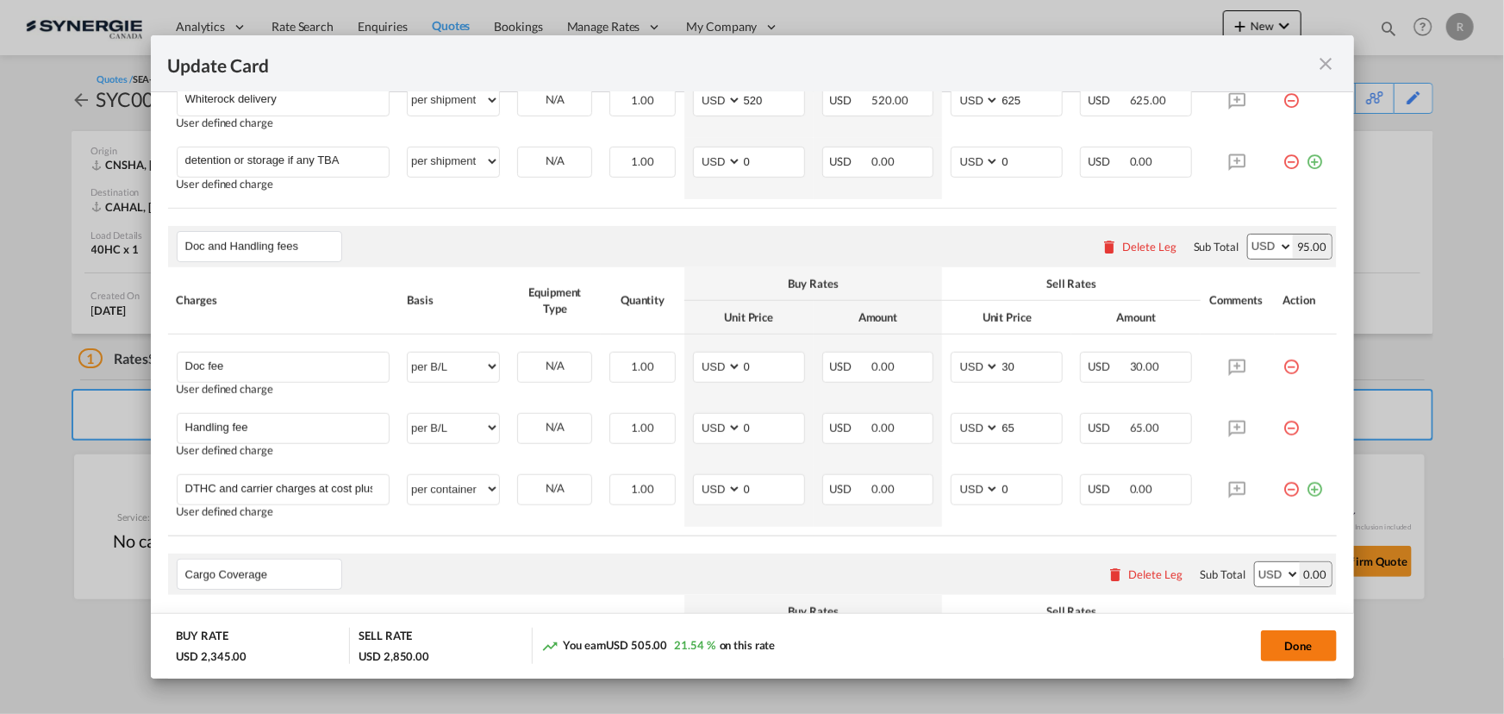
click at [1294, 659] on button "Done" at bounding box center [1299, 645] width 76 height 31
type input "12 Sep 2025"
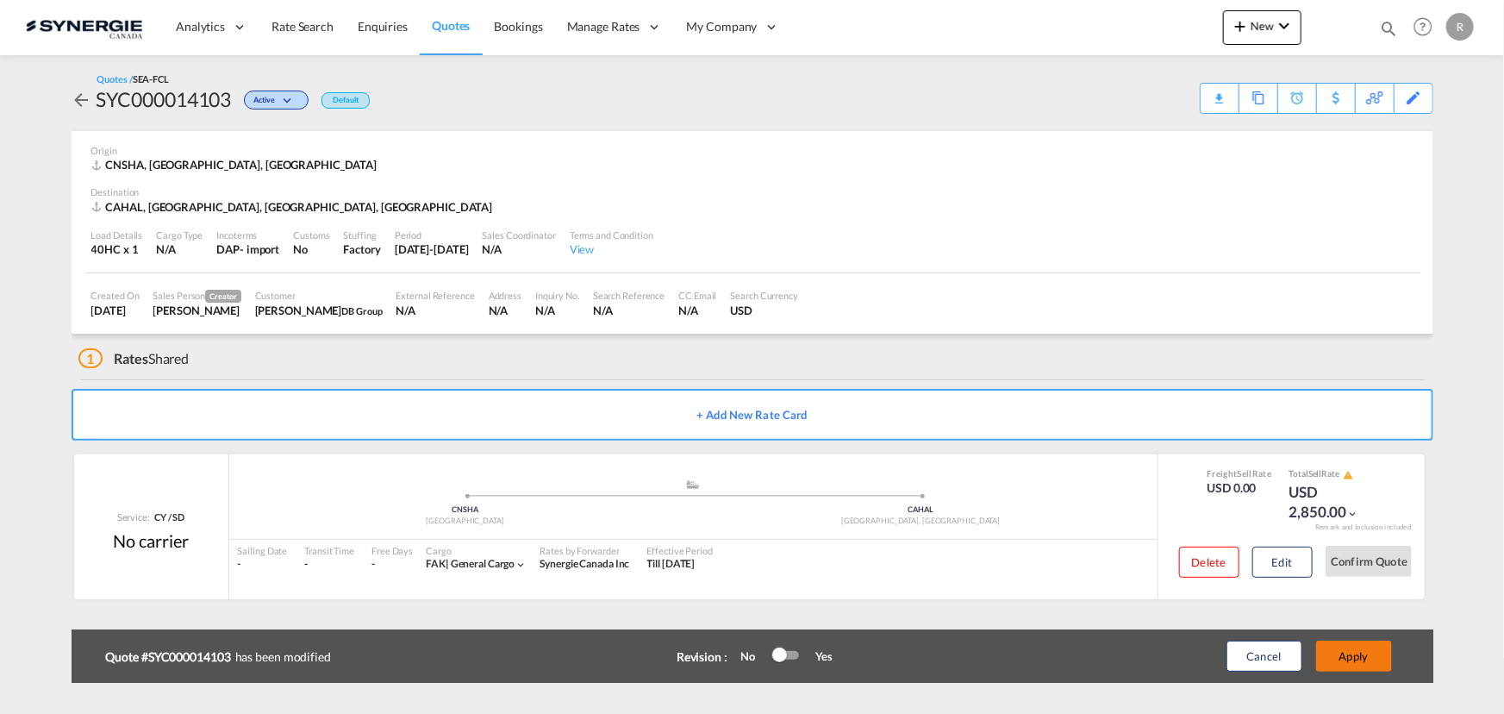
click at [1353, 656] on button "Apply" at bounding box center [1354, 656] width 76 height 31
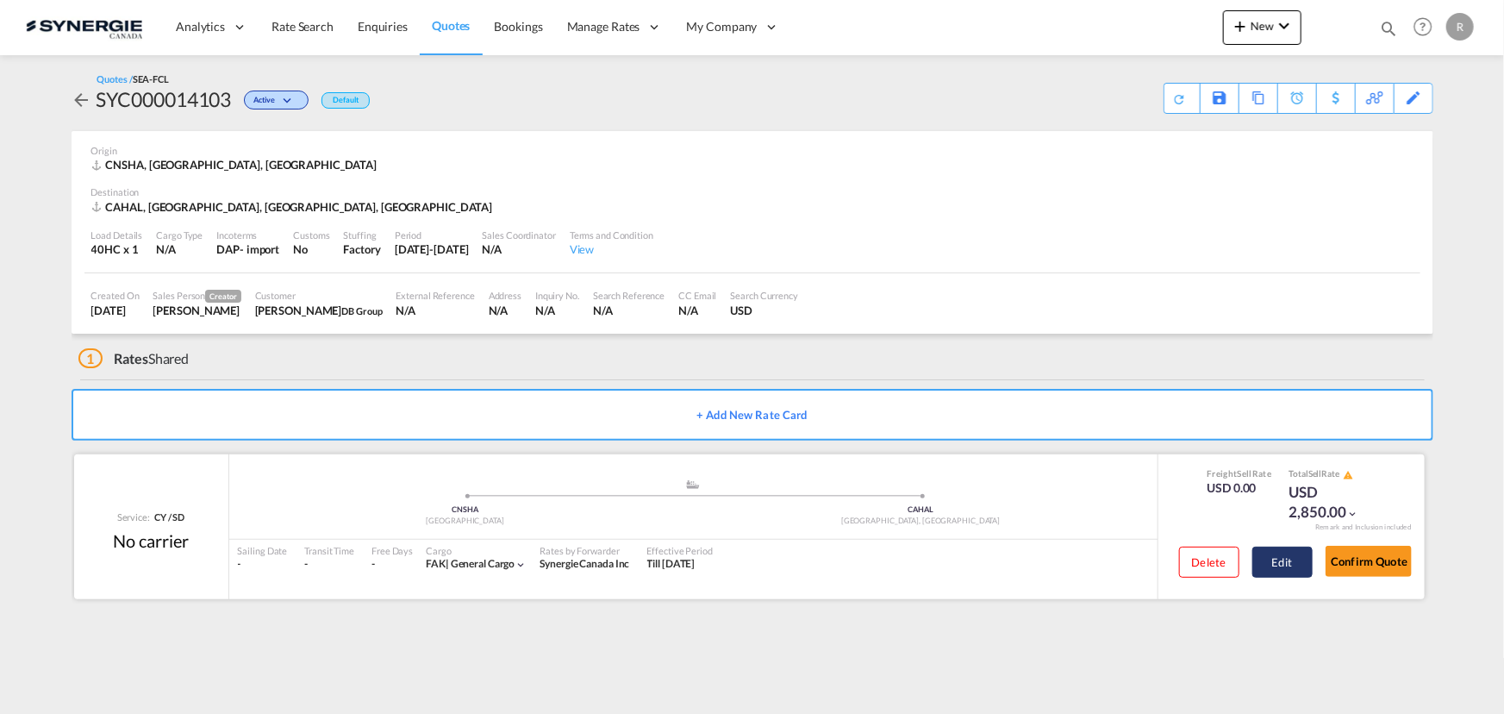
click at [1279, 557] on button "Edit" at bounding box center [1283, 562] width 60 height 31
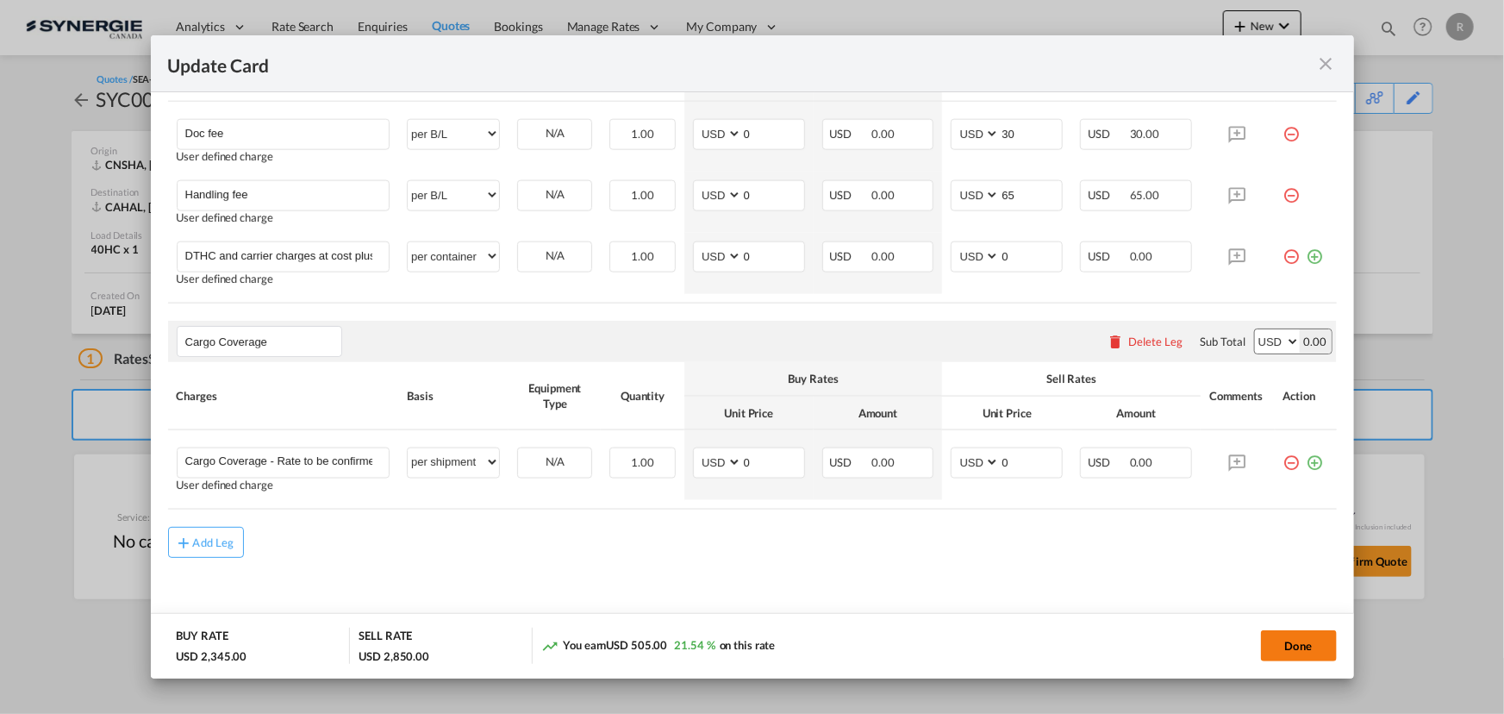
scroll to position [1123, 0]
click at [1292, 650] on button "Done" at bounding box center [1299, 645] width 76 height 31
type input "12 Sep 2025"
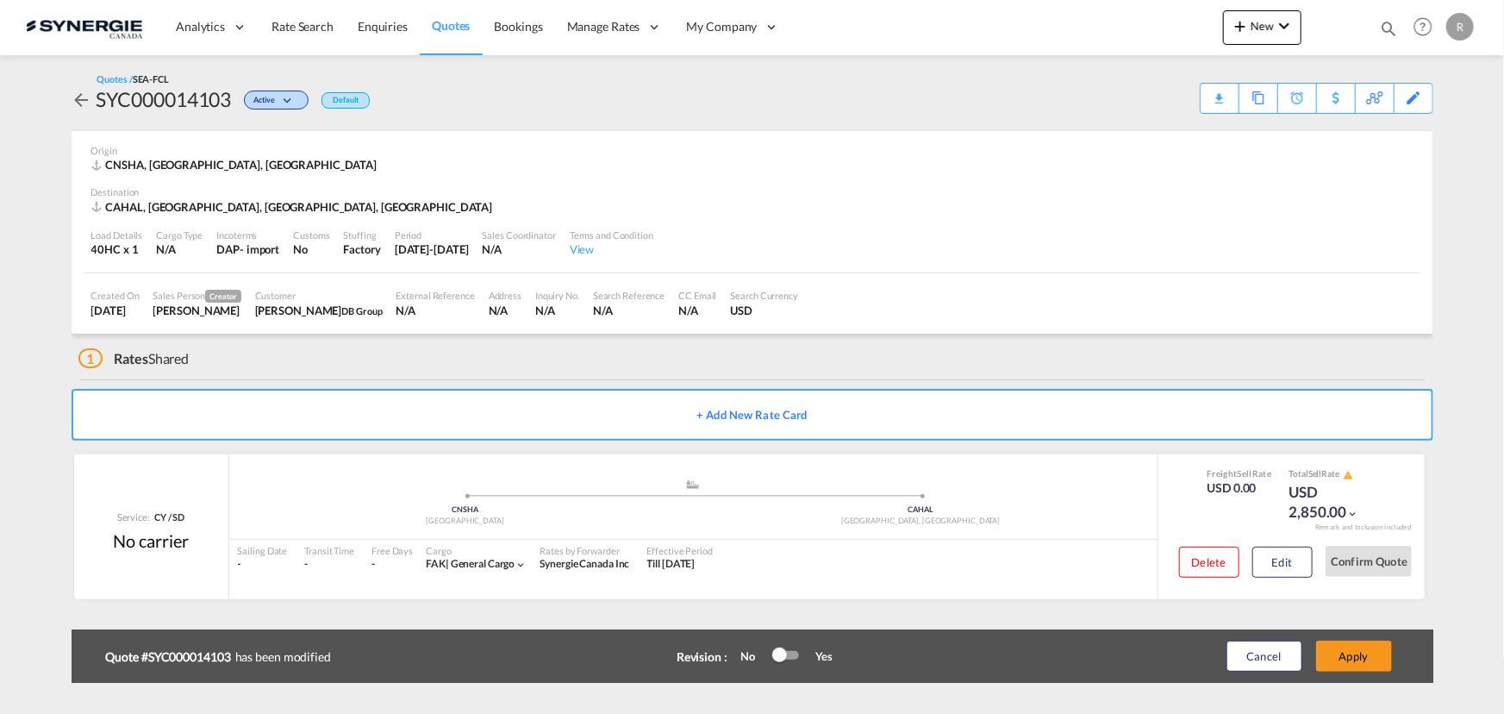
click at [792, 657] on div at bounding box center [786, 655] width 26 height 9
click at [1338, 659] on button "Apply" at bounding box center [1354, 656] width 76 height 31
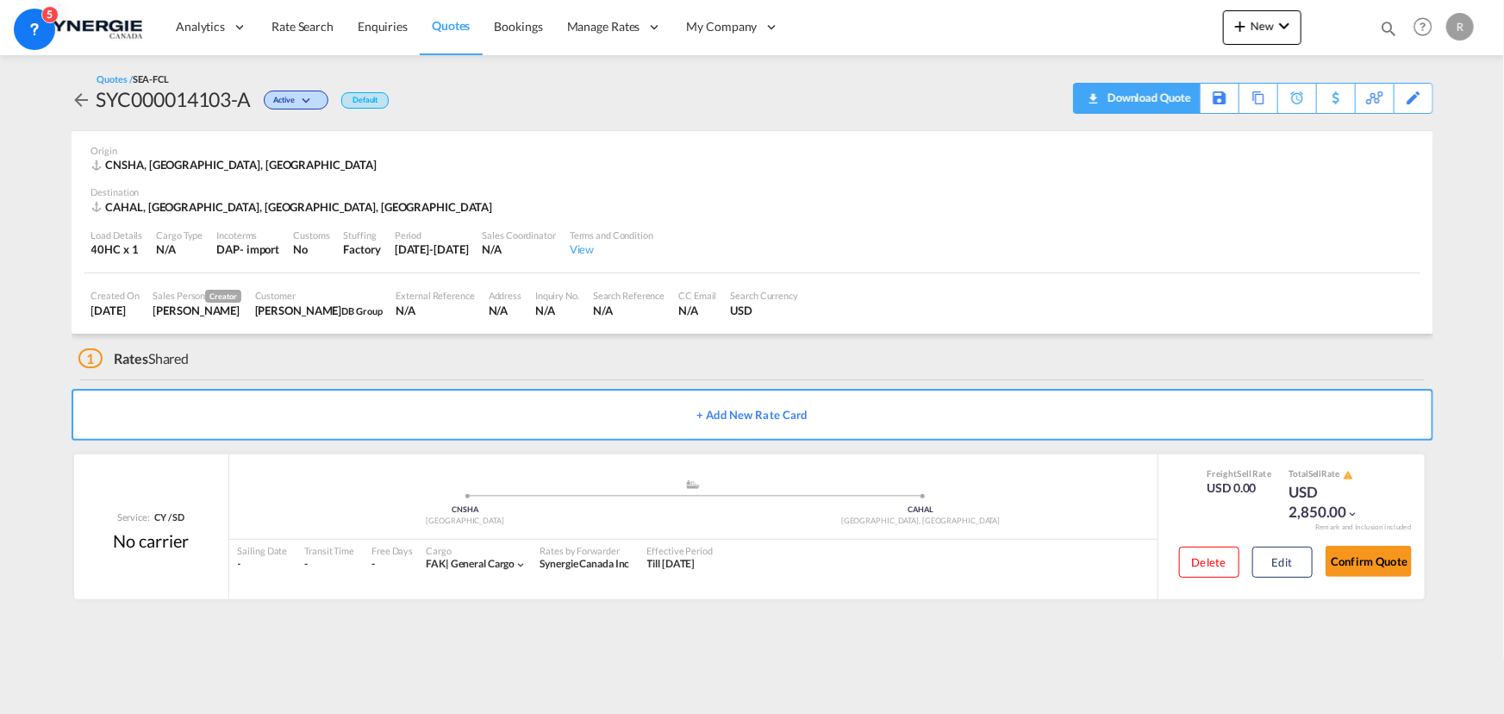
click at [1172, 103] on div "Download Quote" at bounding box center [1148, 98] width 88 height 28
